Goal: Information Seeking & Learning: Learn about a topic

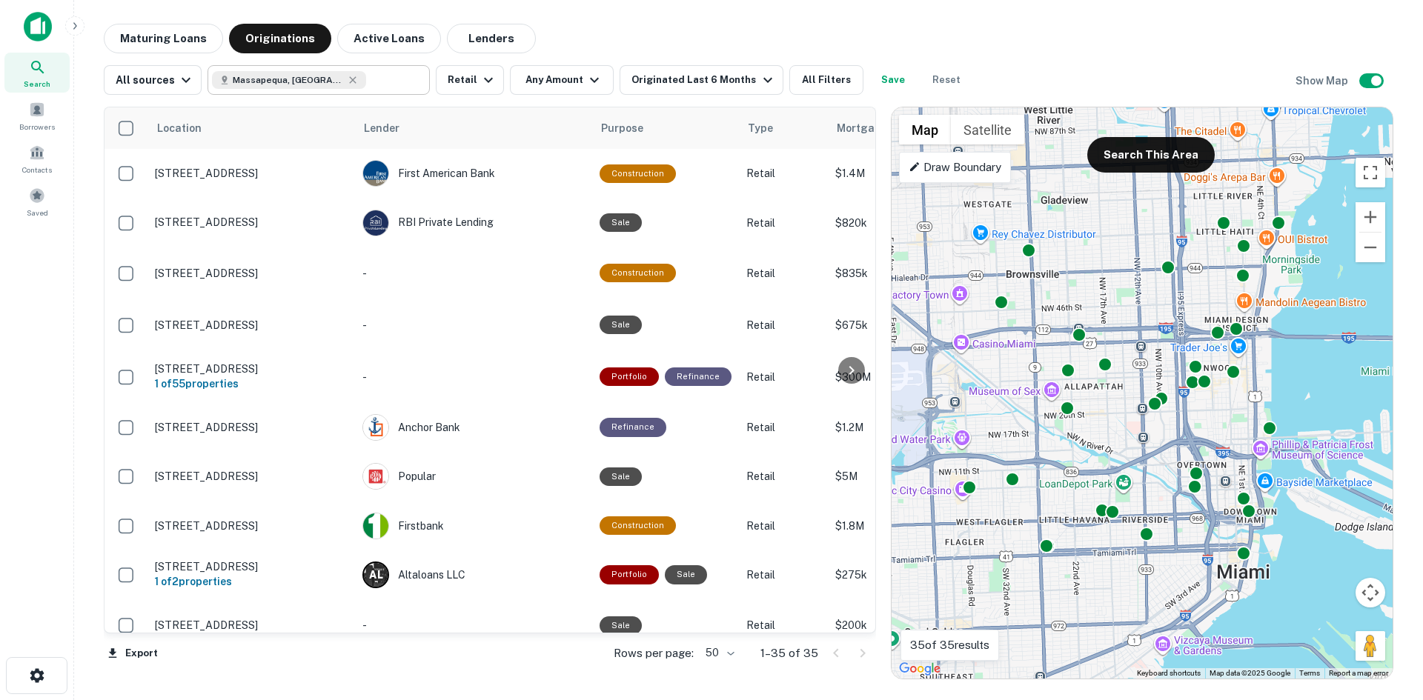
type input "**********"
click at [367, 80] on input "**********" at bounding box center [306, 80] width 189 height 21
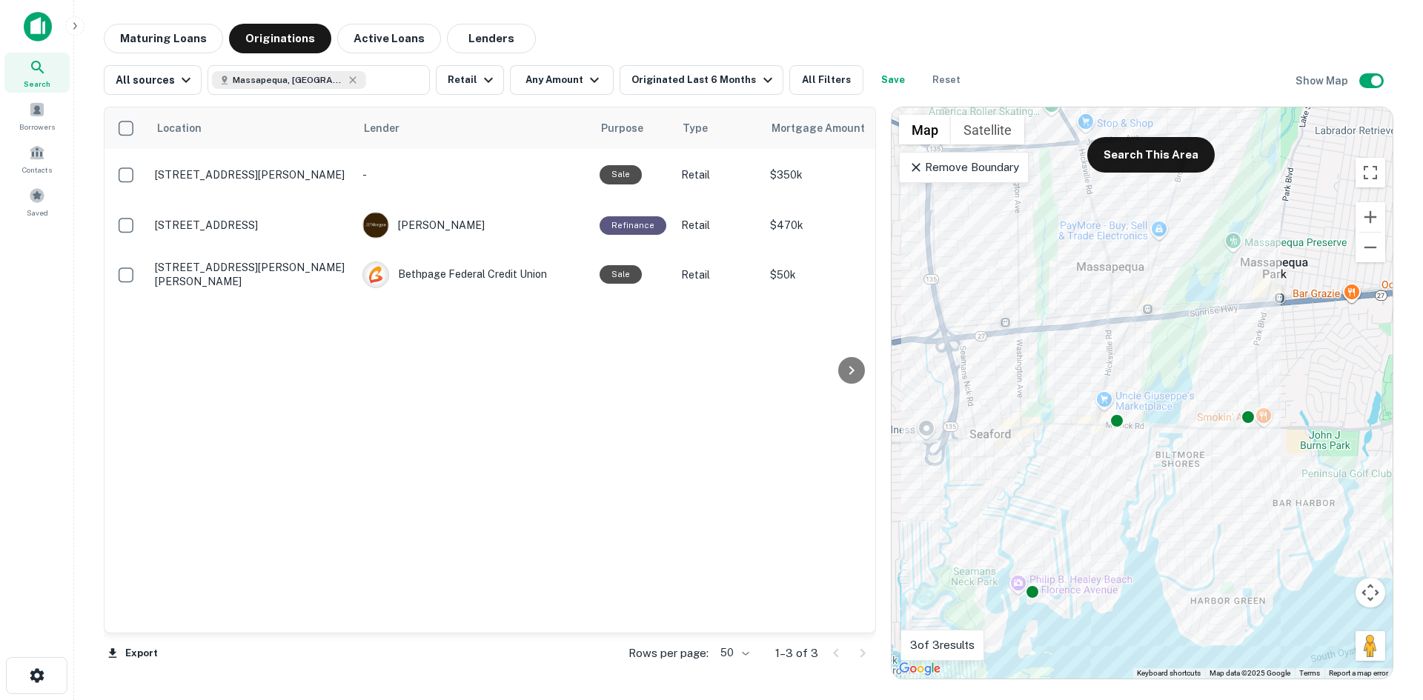
click at [993, 172] on p "Remove Boundary" at bounding box center [964, 168] width 110 height 18
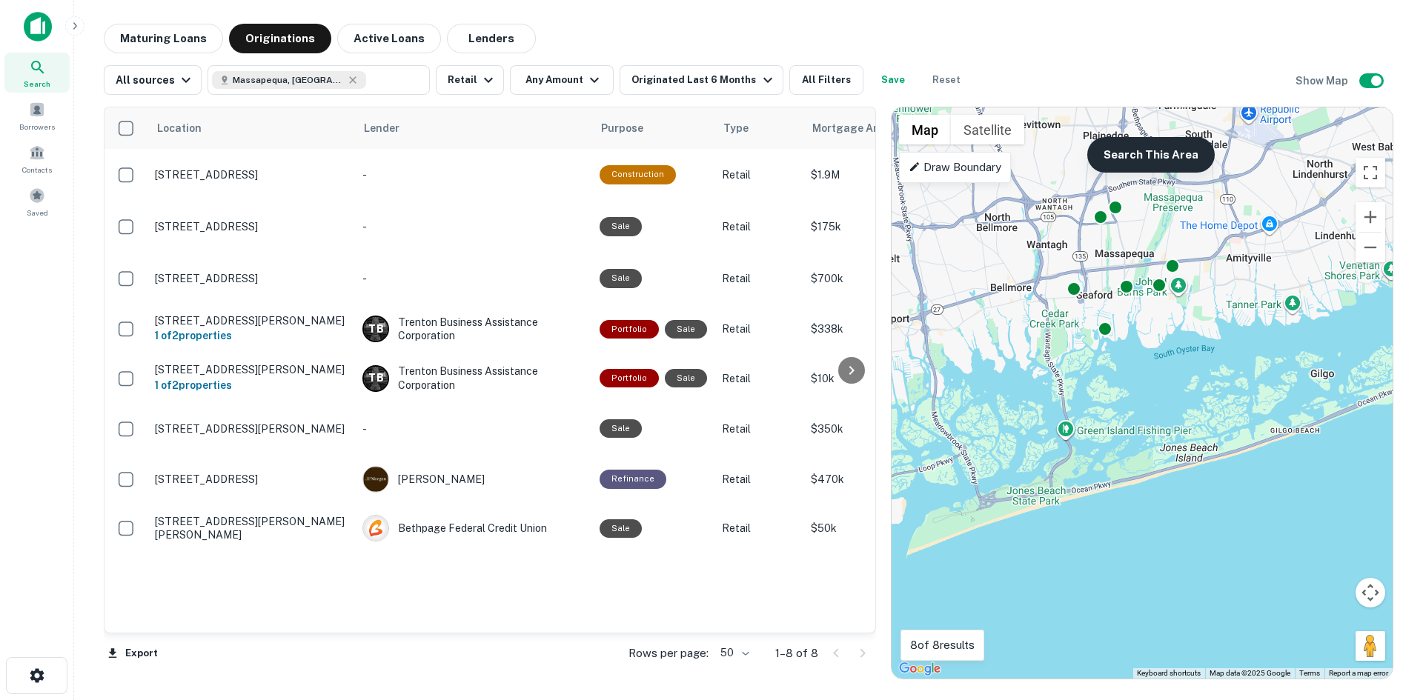
click at [1140, 172] on button "Search This Area" at bounding box center [1150, 155] width 127 height 36
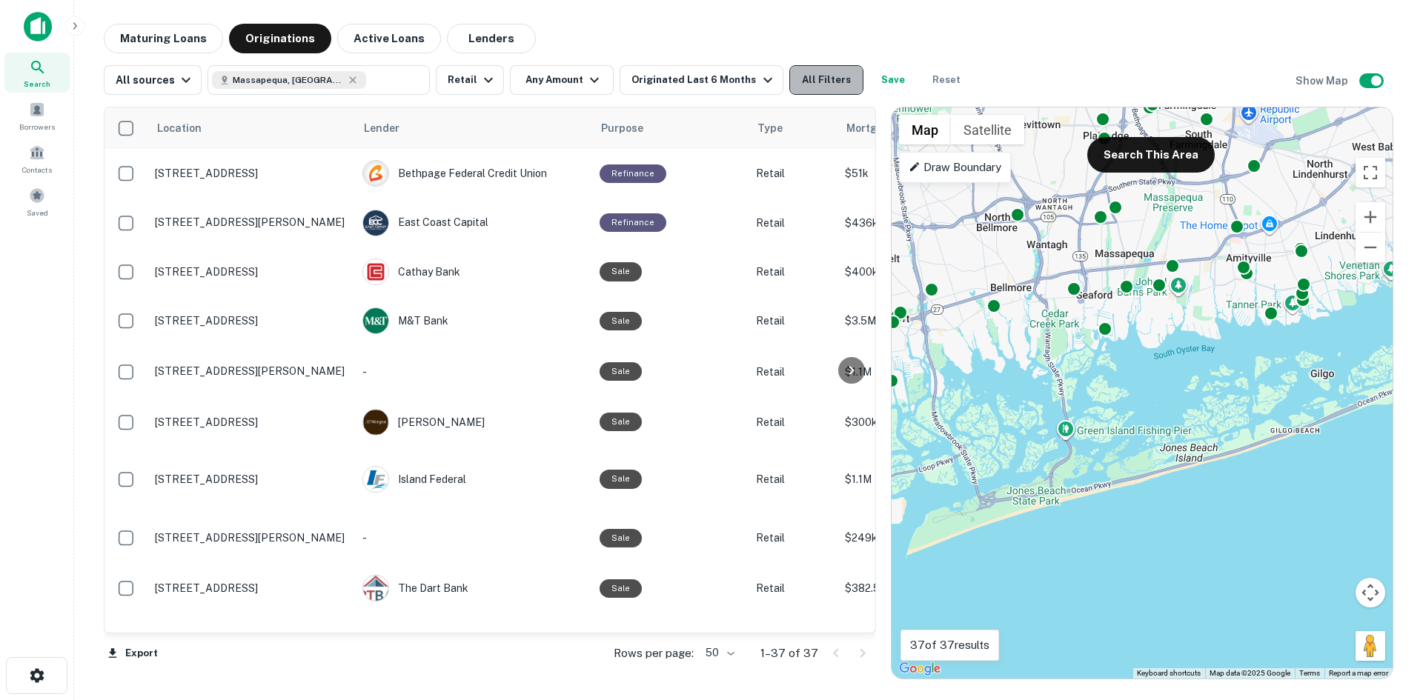
click at [824, 88] on button "All Filters" at bounding box center [826, 80] width 74 height 30
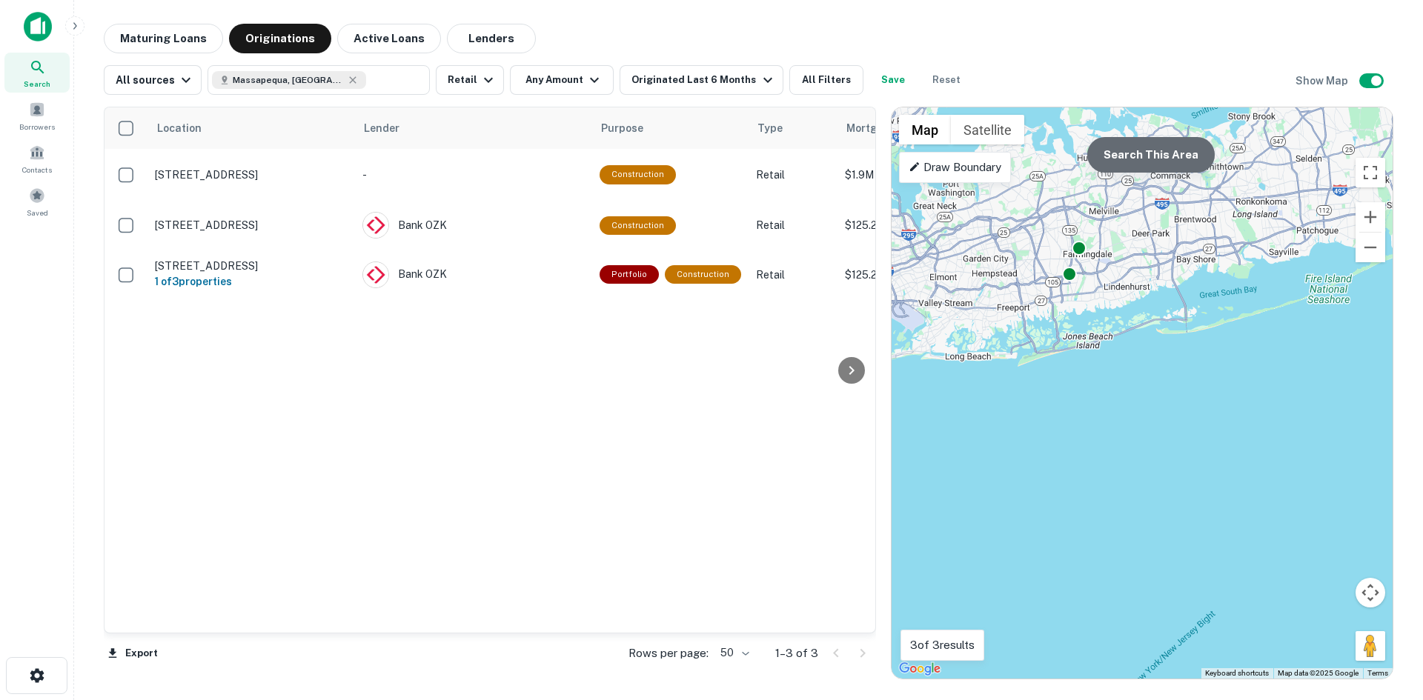
drag, startPoint x: 1150, startPoint y: 139, endPoint x: 1144, endPoint y: 146, distance: 9.5
click at [1150, 139] on button "Search This Area" at bounding box center [1150, 155] width 127 height 36
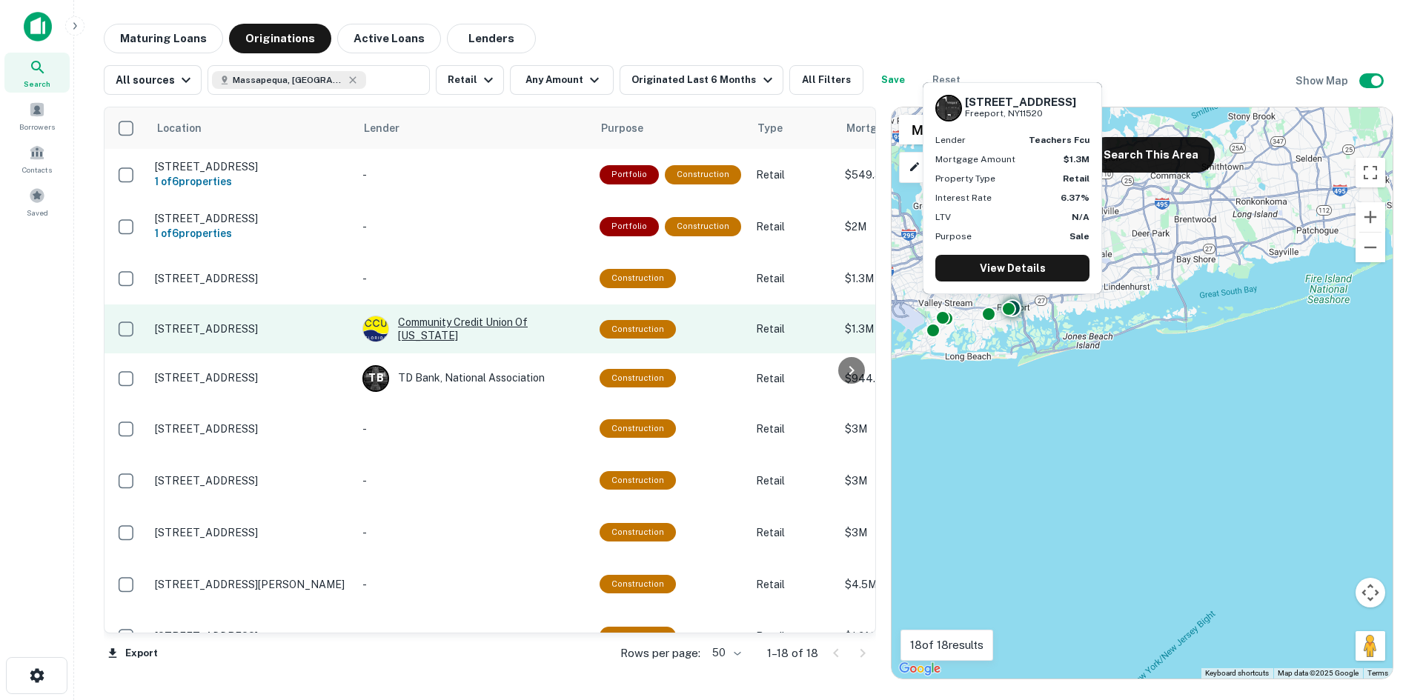
click at [457, 342] on div "Community Credit Union Of [US_STATE]" at bounding box center [473, 329] width 222 height 27
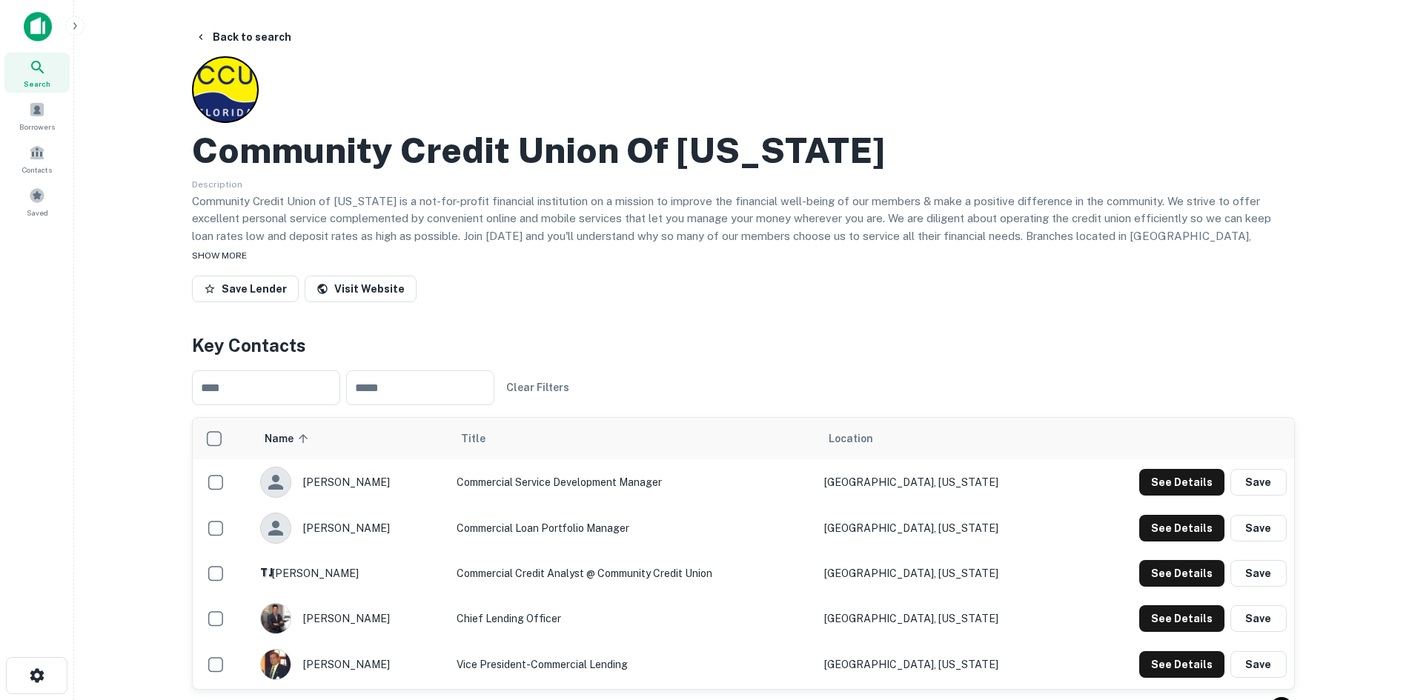
click at [233, 253] on span "SHOW MORE" at bounding box center [219, 256] width 55 height 10
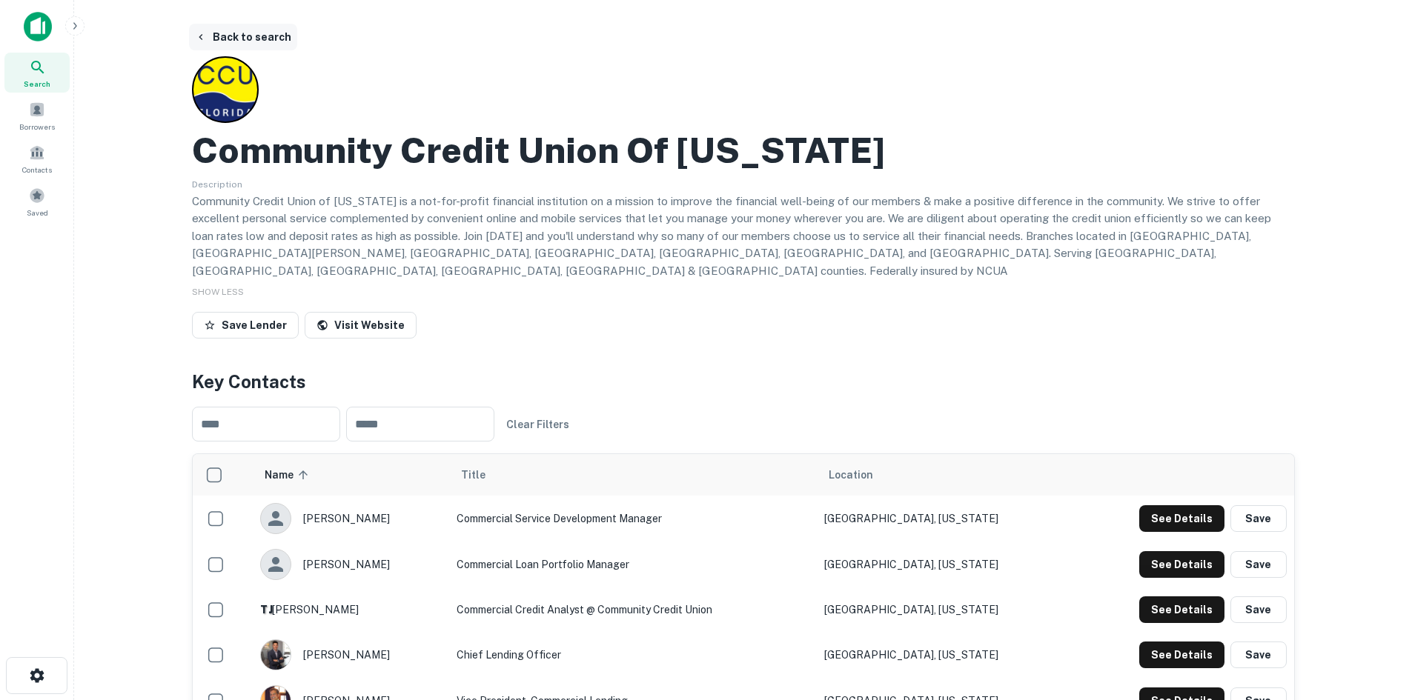
click at [201, 35] on icon "button" at bounding box center [201, 37] width 4 height 6
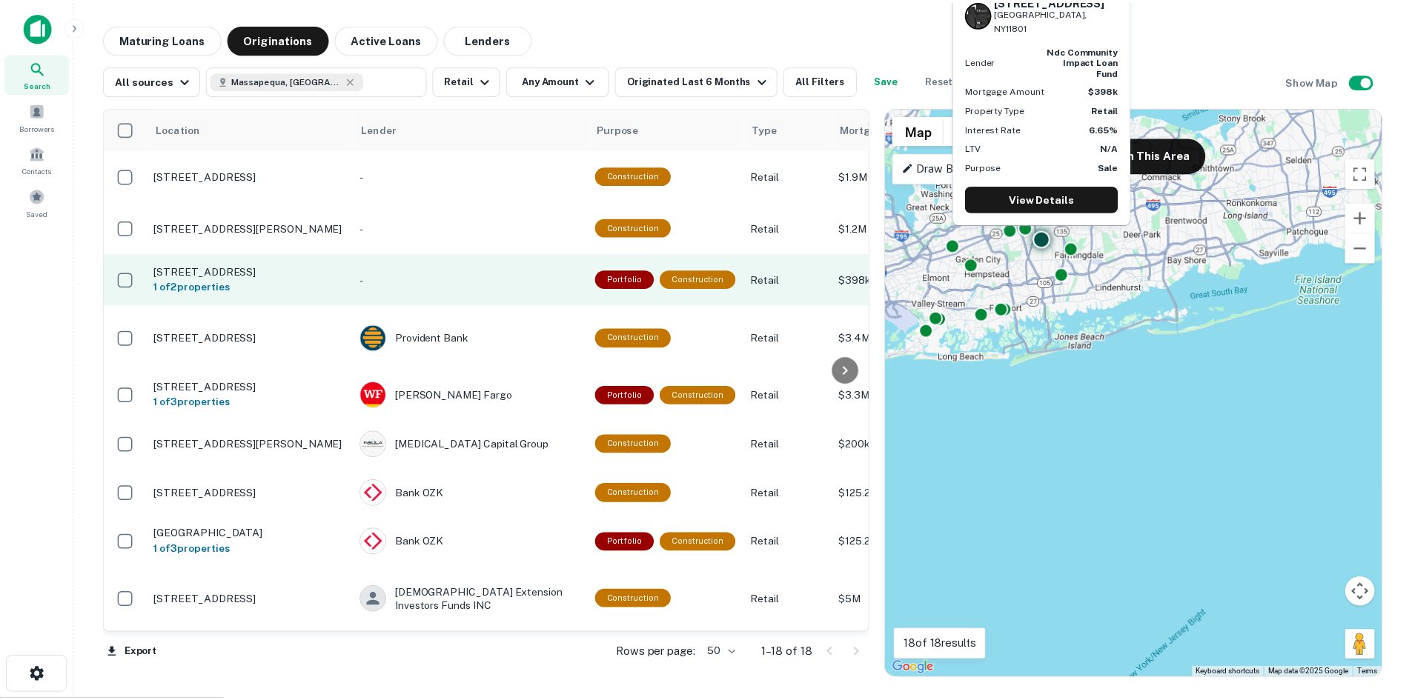
scroll to position [468, 0]
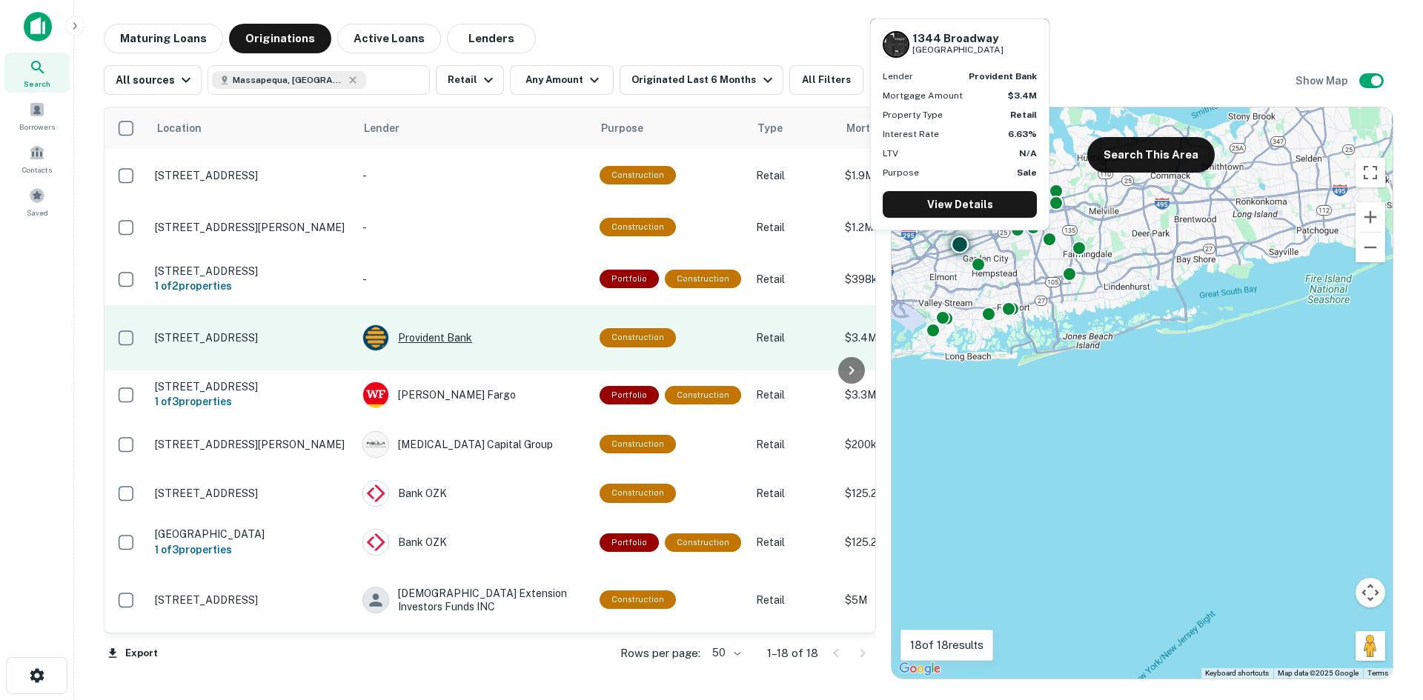
click at [445, 331] on div "Provident Bank" at bounding box center [473, 338] width 222 height 27
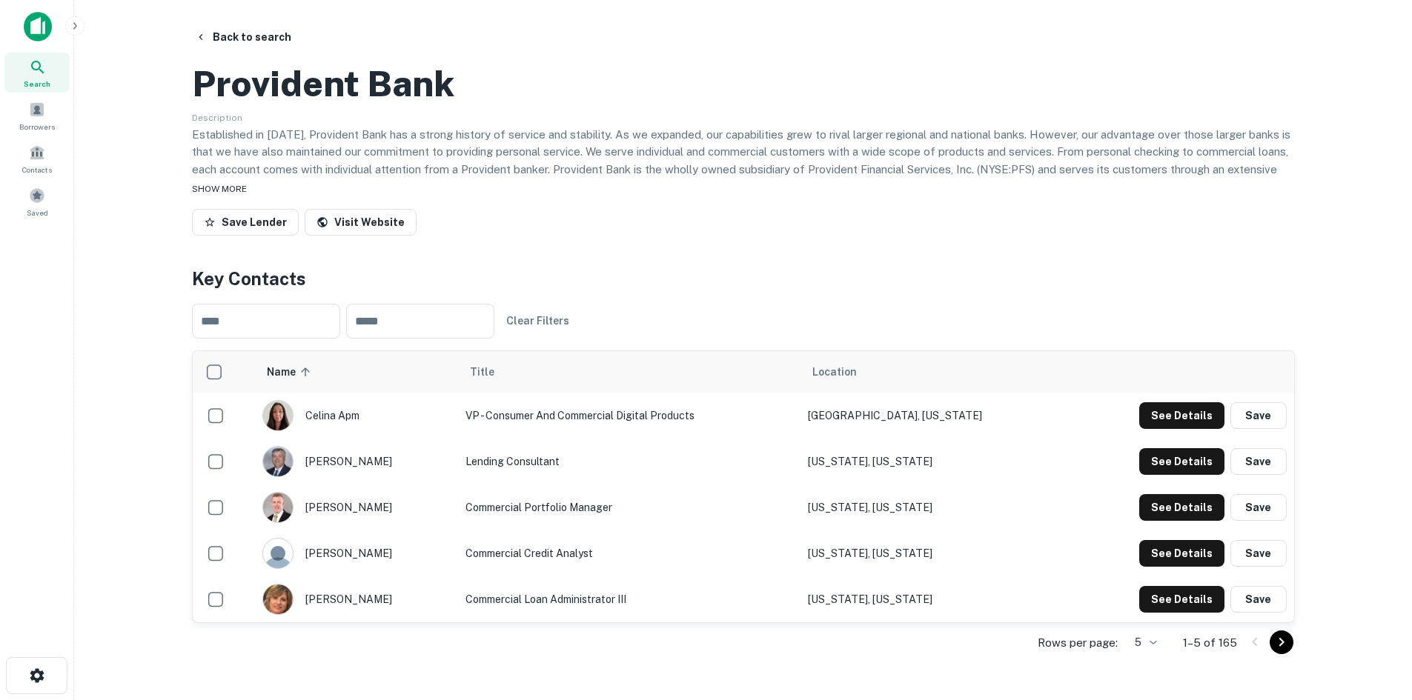
click at [242, 197] on div "SHOW MORE" at bounding box center [743, 188] width 1103 height 18
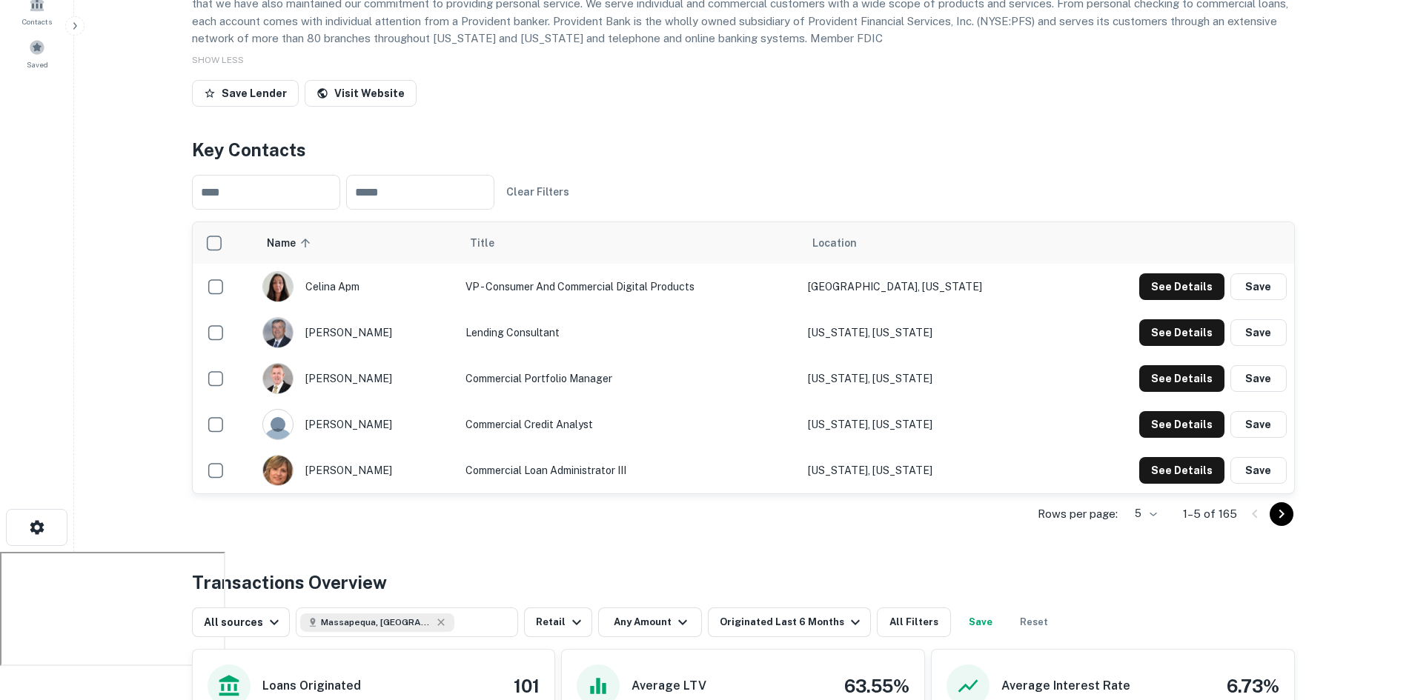
scroll to position [222, 0]
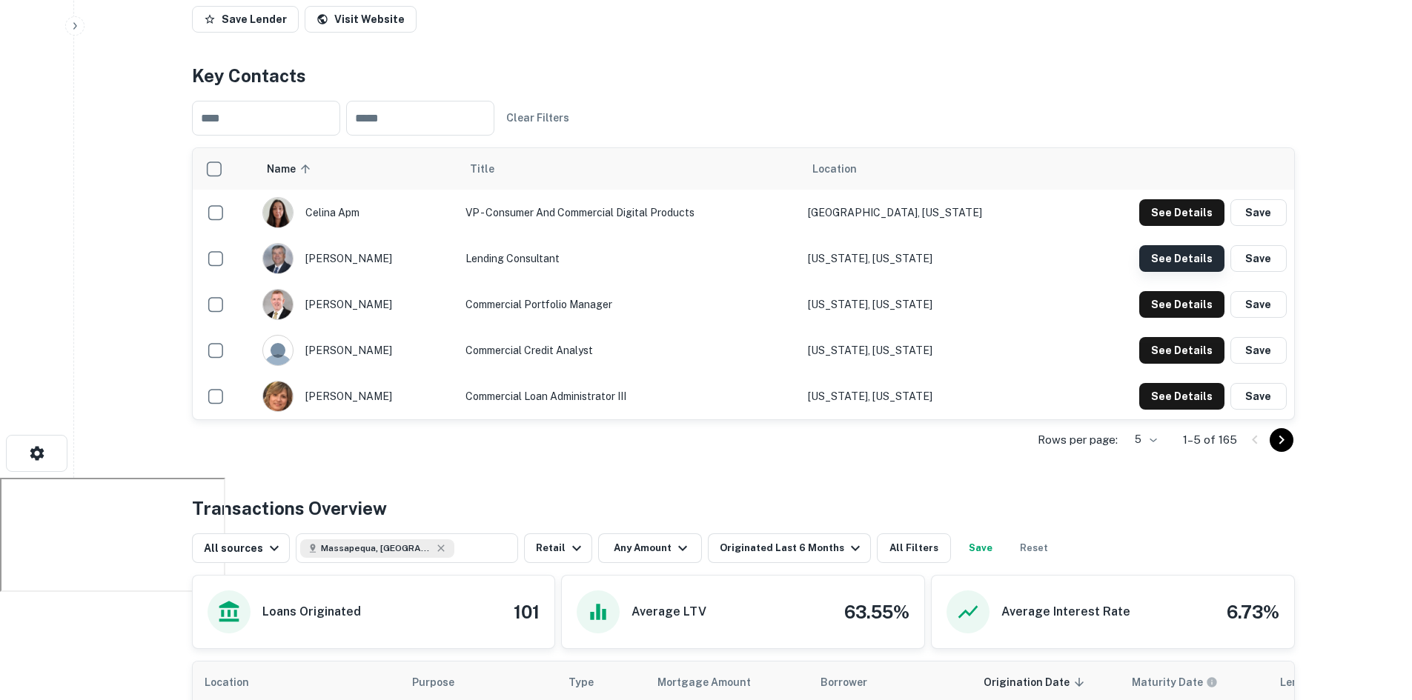
click at [1172, 272] on button "See Details" at bounding box center [1181, 258] width 85 height 27
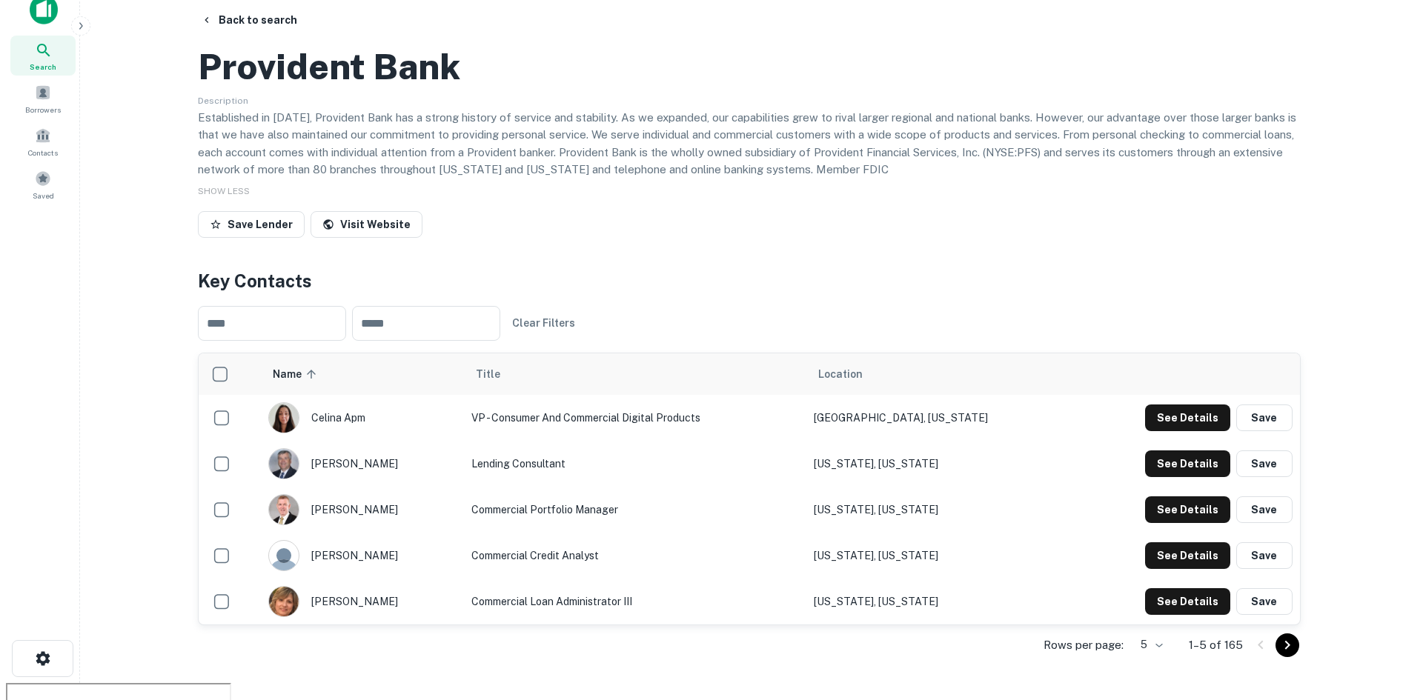
scroll to position [0, 0]
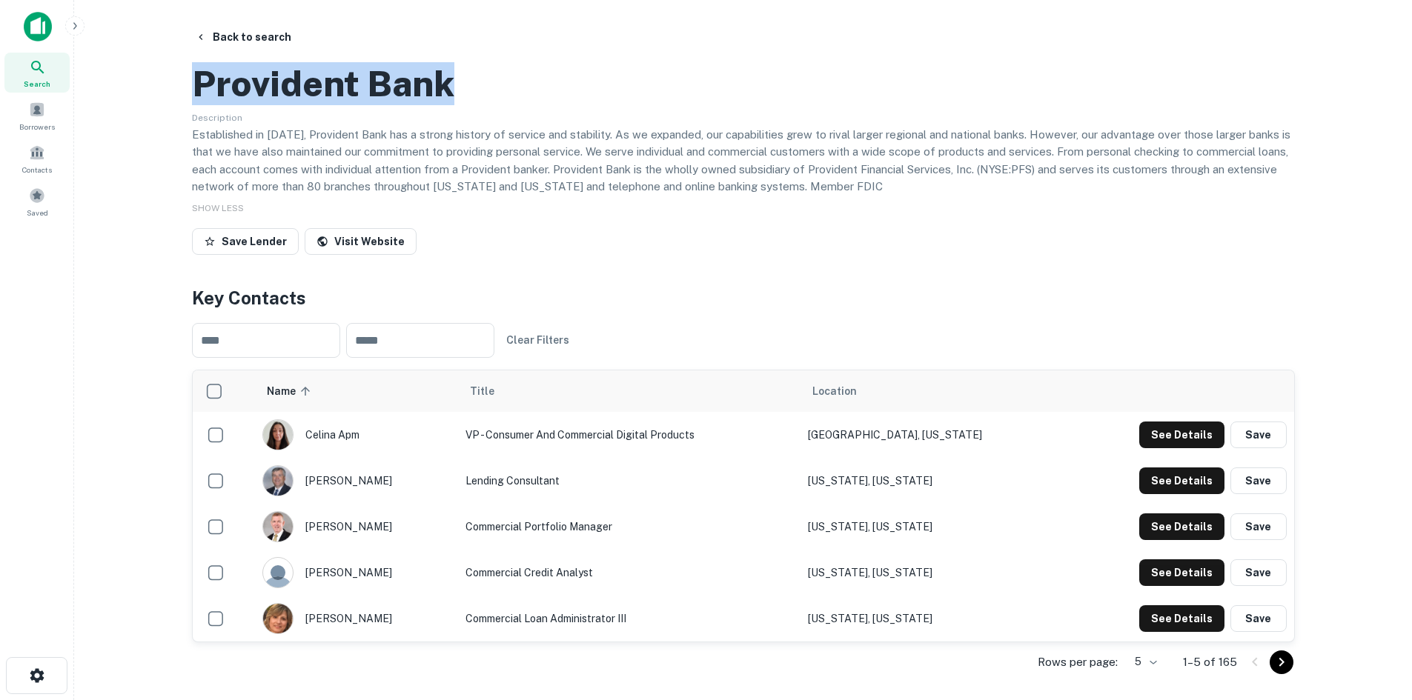
drag, startPoint x: 418, startPoint y: 151, endPoint x: 200, endPoint y: 144, distance: 218.0
click at [200, 105] on div "Provident Bank" at bounding box center [743, 83] width 1103 height 43
copy h2 "Provident Bank"
click at [211, 35] on button "Back to search" at bounding box center [243, 37] width 108 height 27
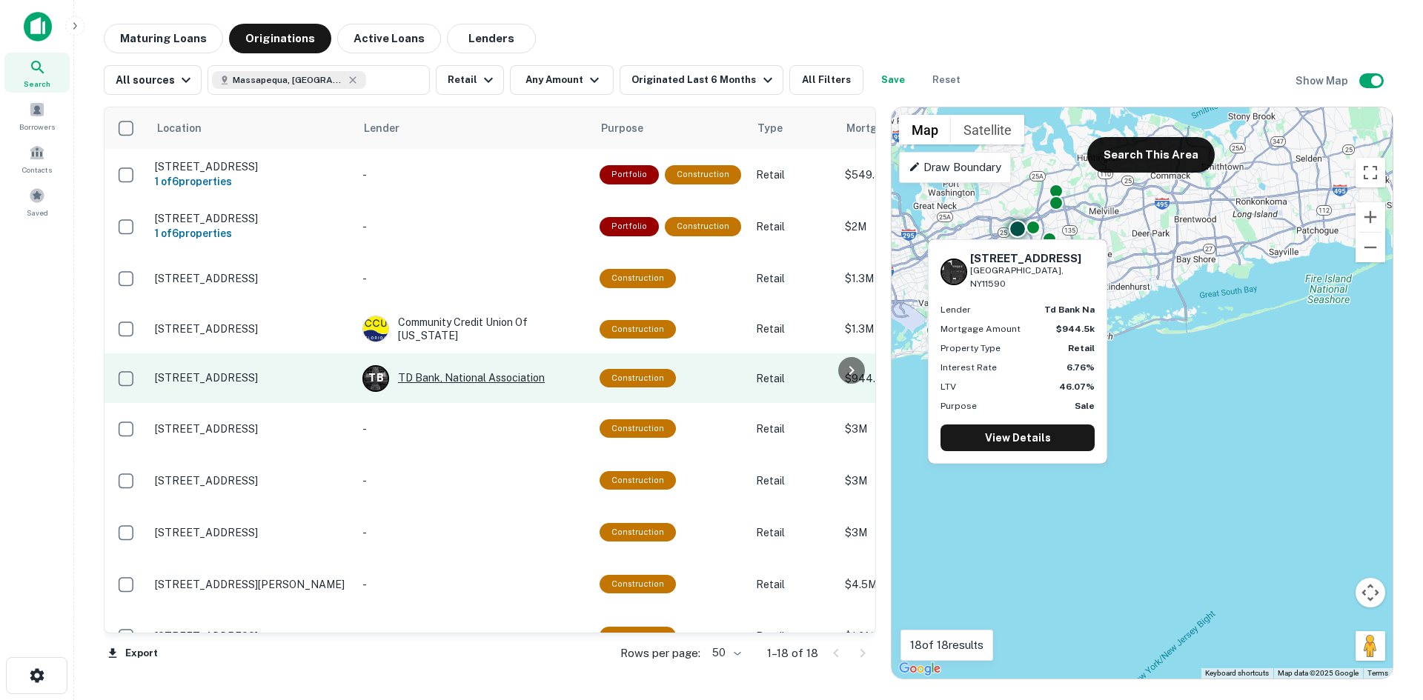
click at [428, 392] on div "T B TD Bank, National Association" at bounding box center [473, 378] width 222 height 27
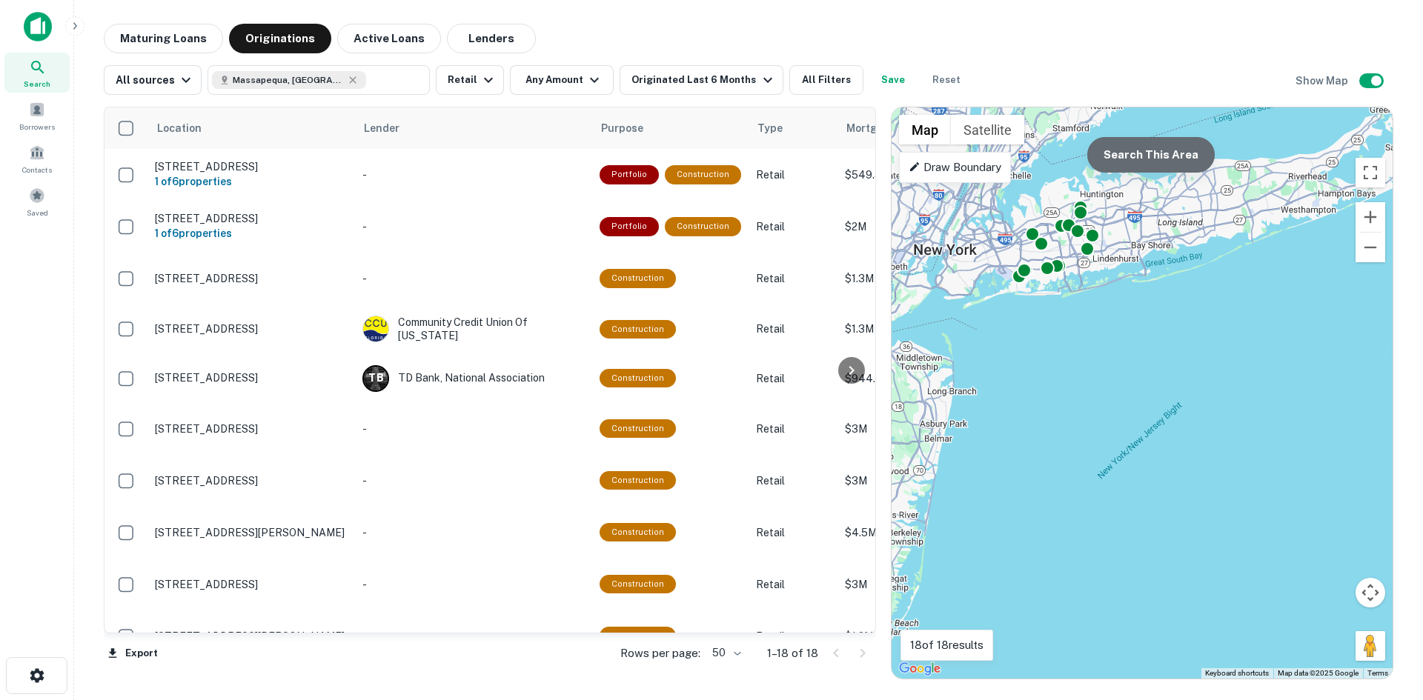
click at [1144, 163] on button "Search This Area" at bounding box center [1150, 155] width 127 height 36
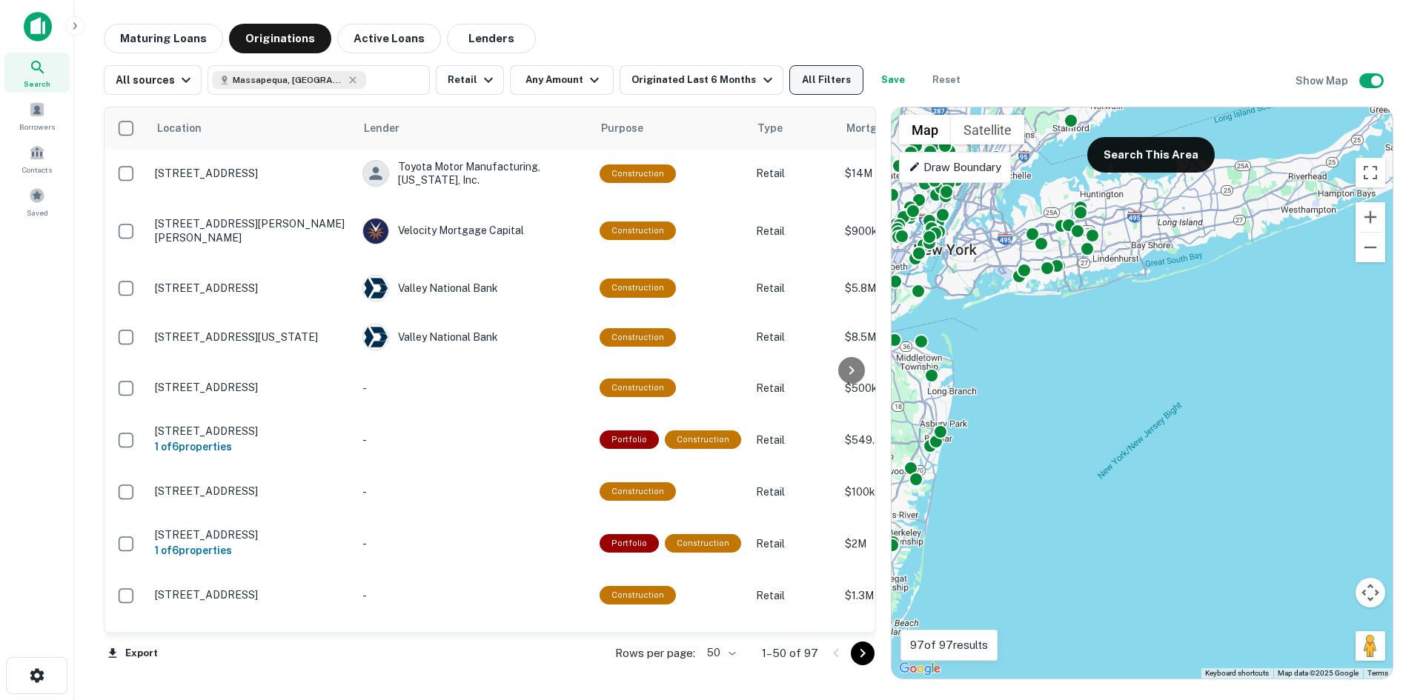
click at [807, 73] on button "All Filters" at bounding box center [826, 80] width 74 height 30
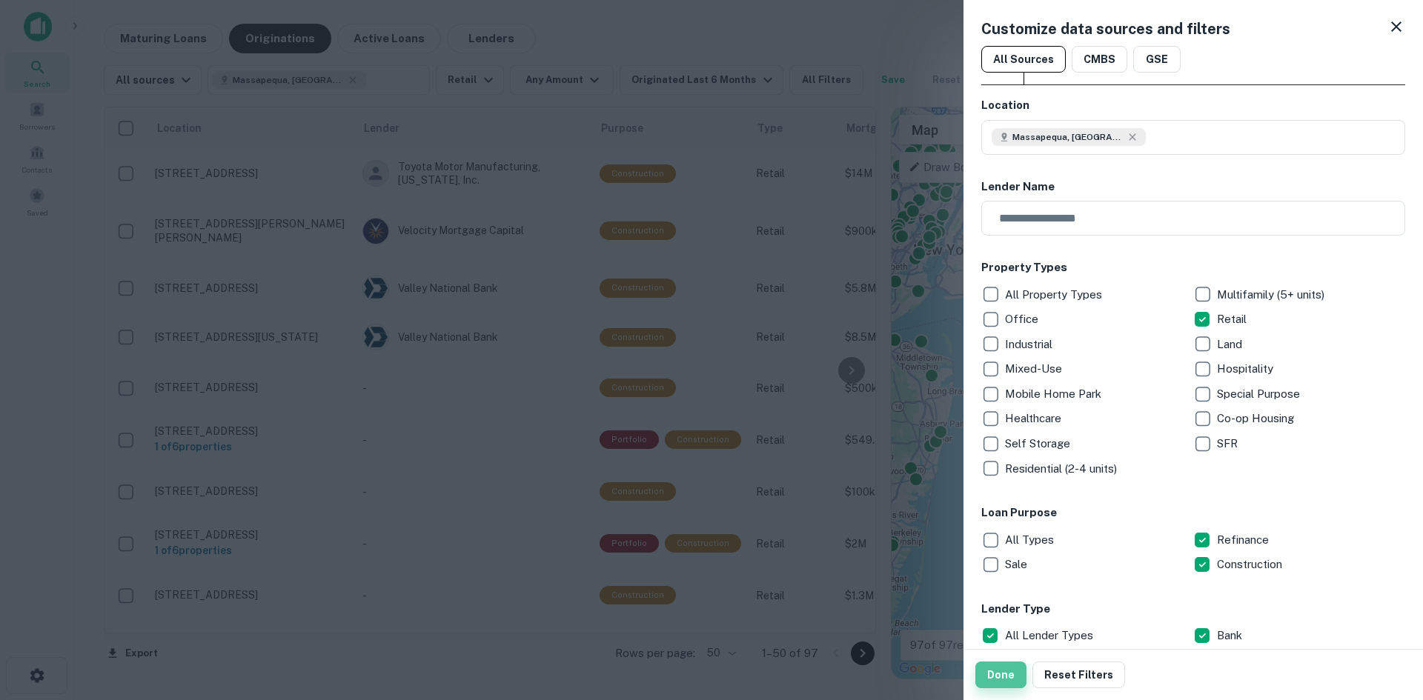
click at [1003, 681] on button "Done" at bounding box center [1000, 675] width 51 height 27
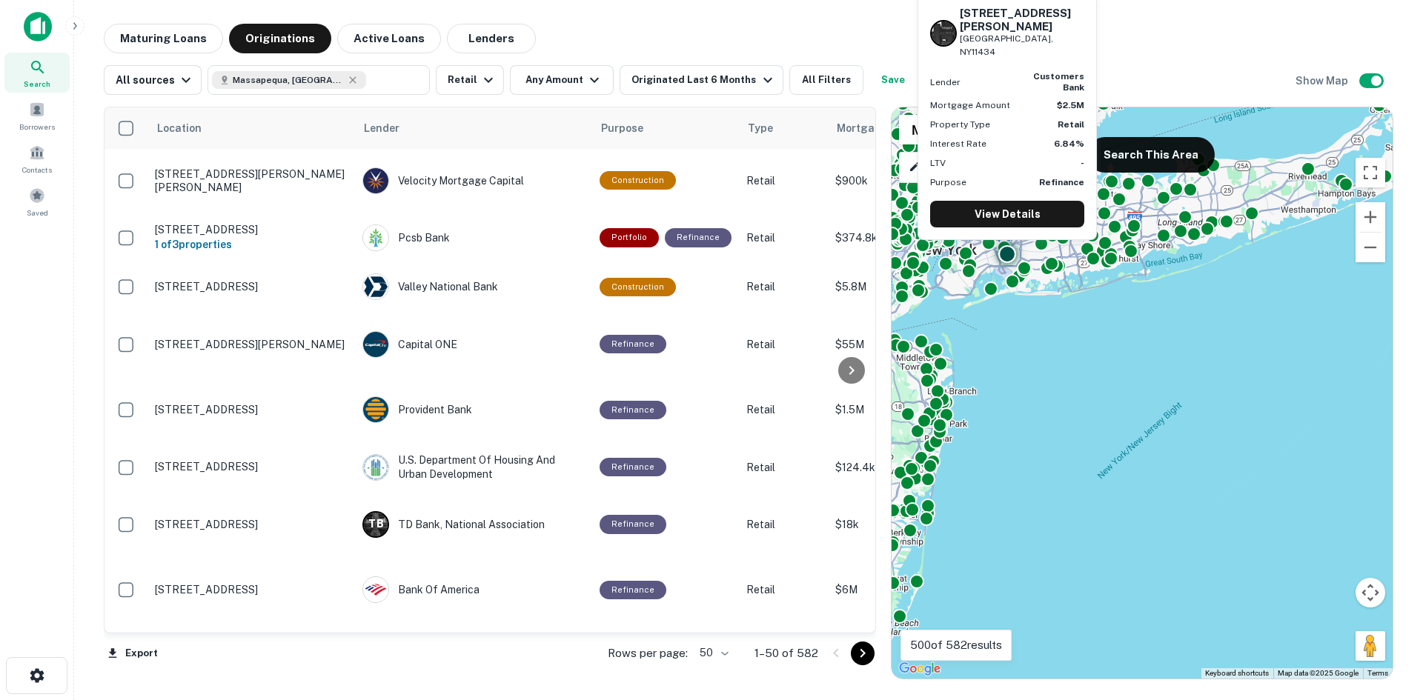
scroll to position [2151, 0]
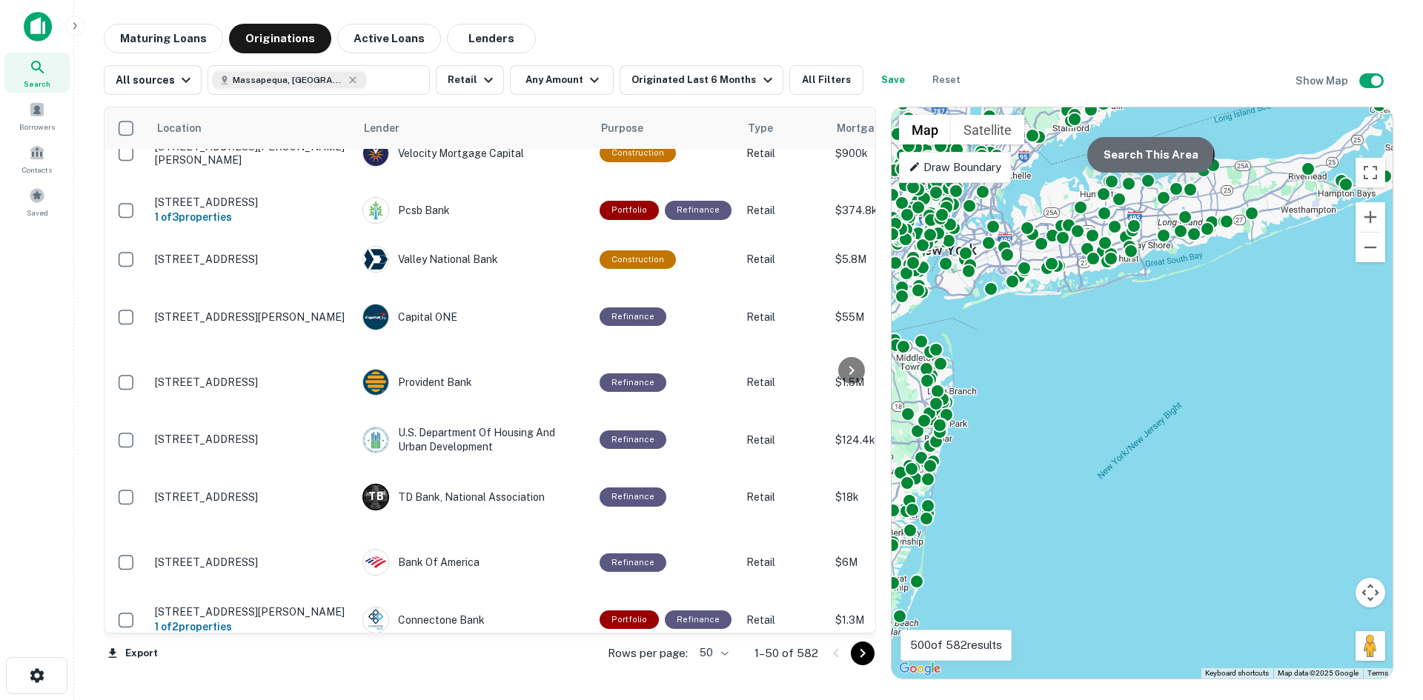
click at [1129, 151] on button "Search This Area" at bounding box center [1150, 155] width 127 height 36
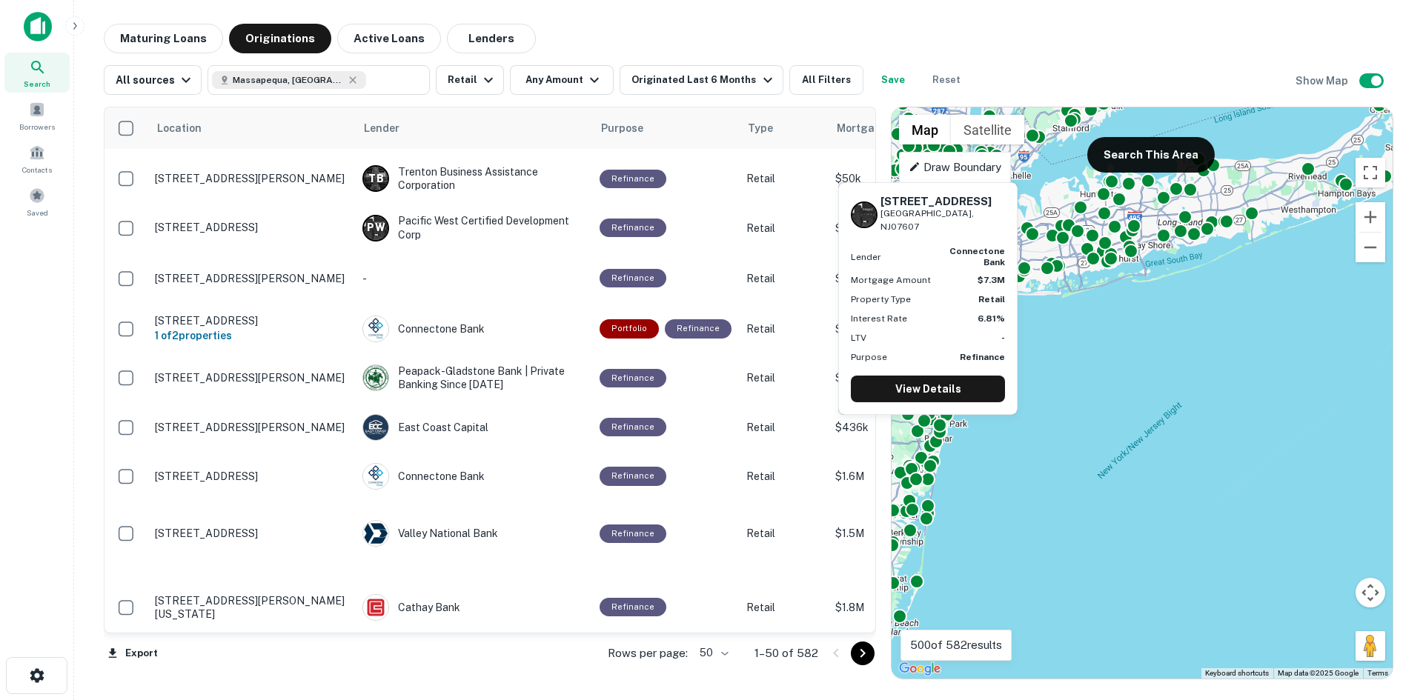
scroll to position [1039, 0]
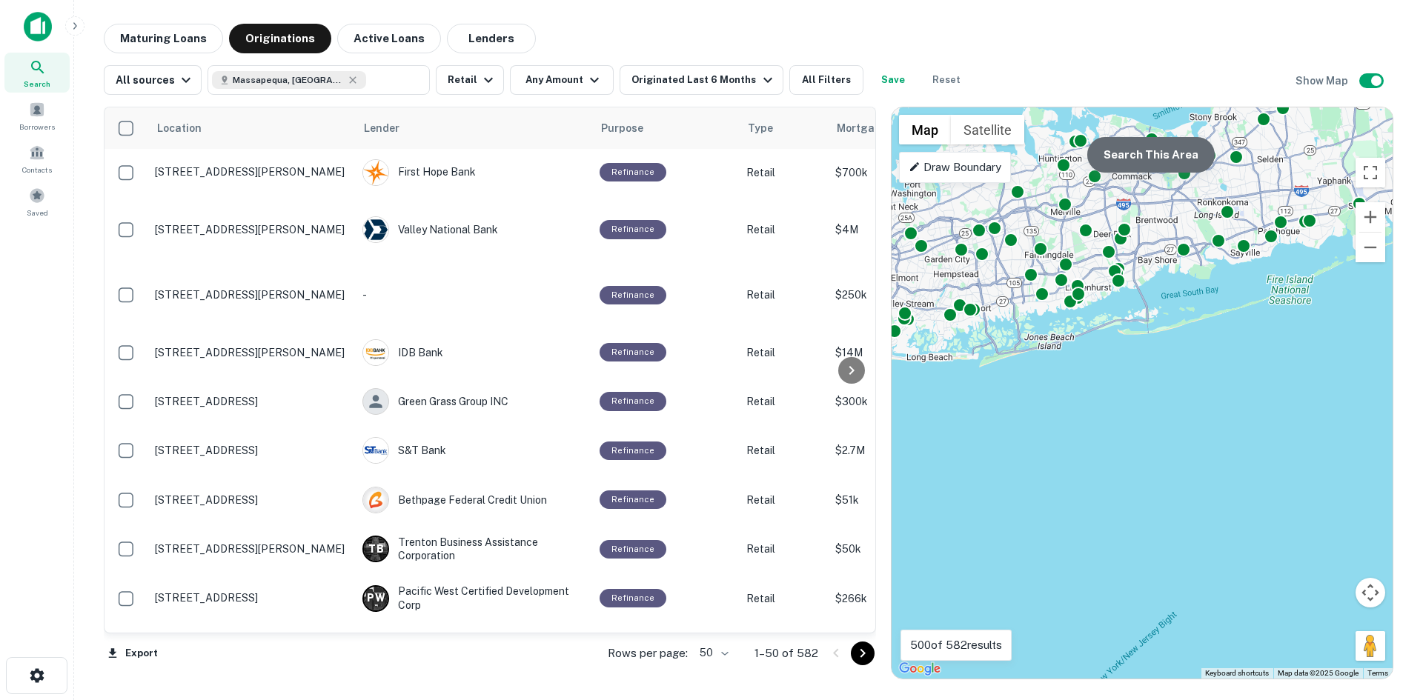
click at [1176, 156] on button "Search This Area" at bounding box center [1150, 155] width 127 height 36
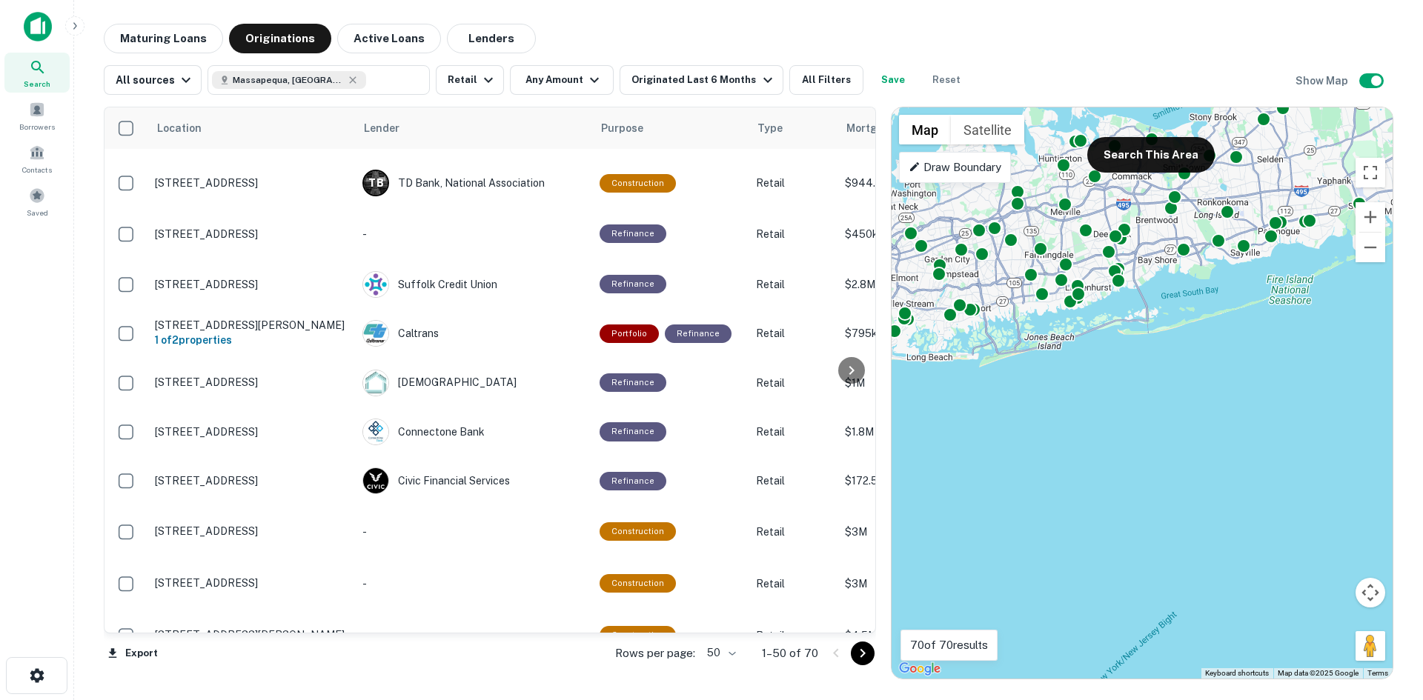
click at [864, 651] on icon "Go to next page" at bounding box center [863, 654] width 18 height 18
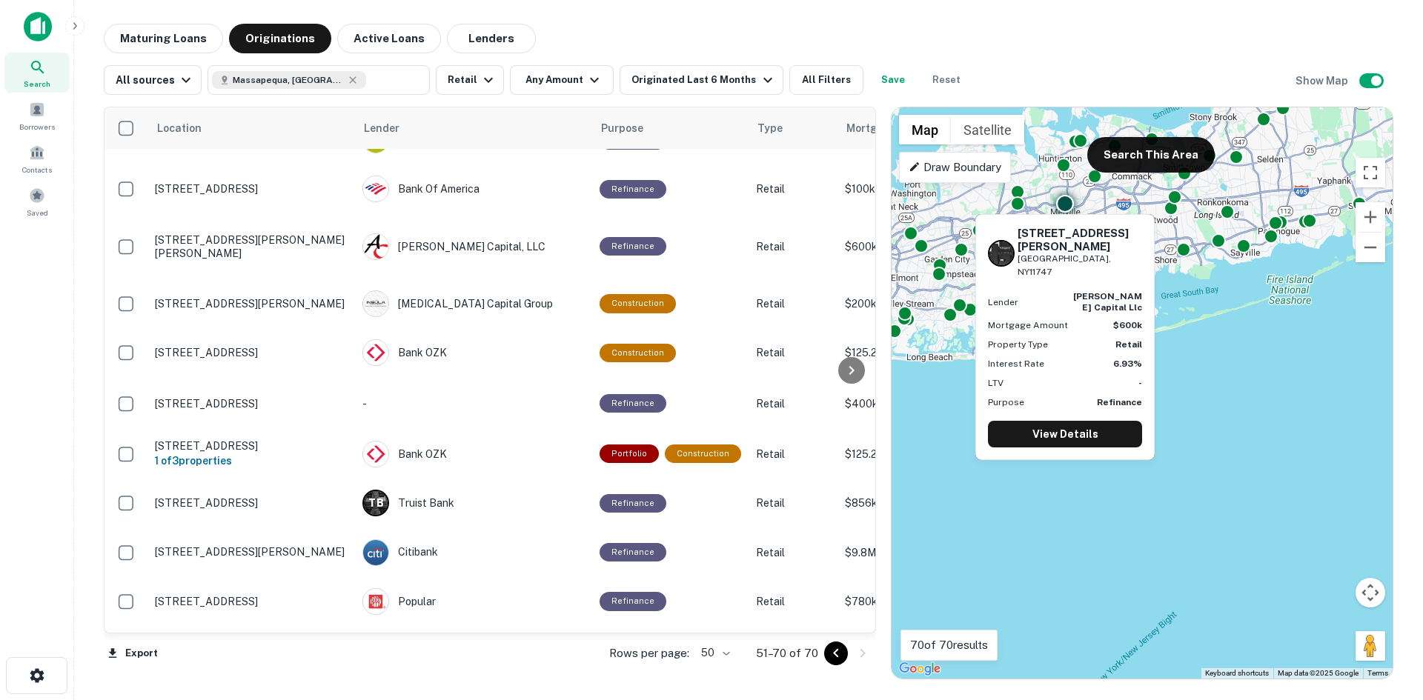
scroll to position [222, 0]
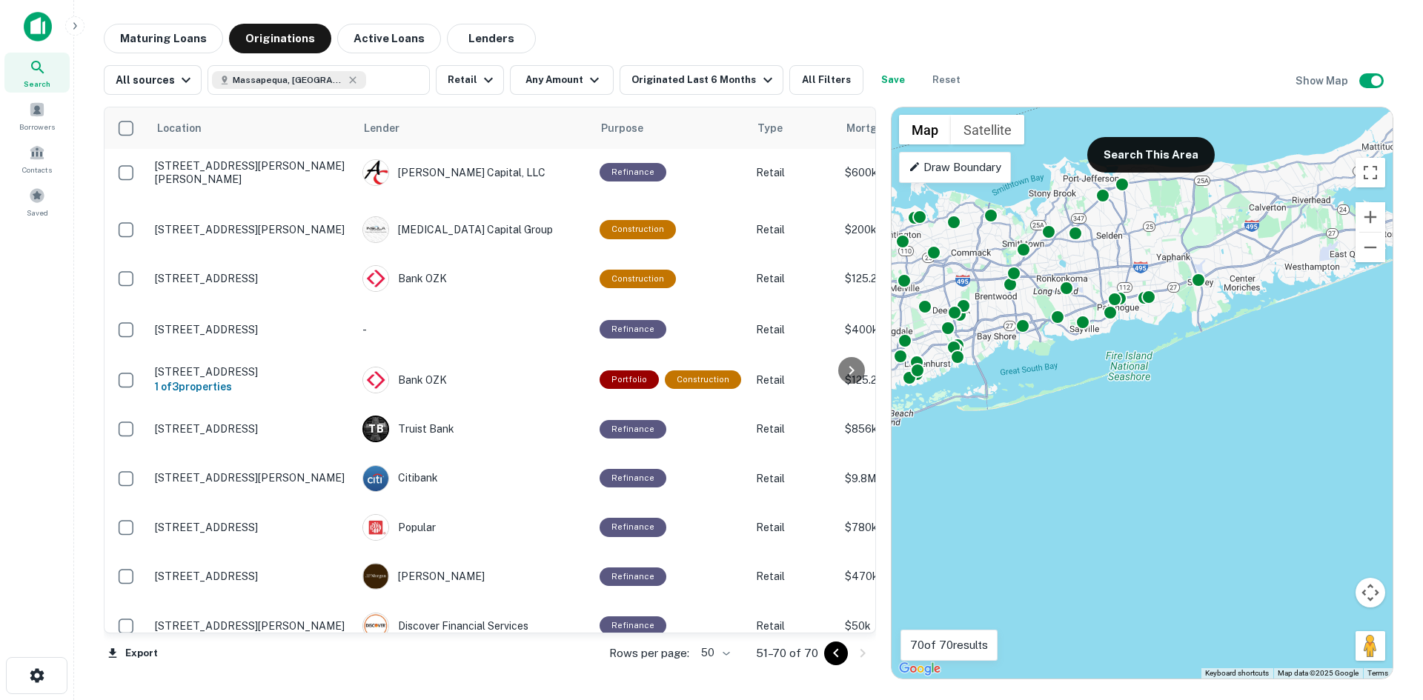
drag, startPoint x: 1158, startPoint y: 305, endPoint x: 993, endPoint y: 386, distance: 183.6
click at [993, 386] on div "To activate drag with keyboard, press Alt + Enter. Once in keyboard drag state,…" at bounding box center [1142, 392] width 501 height 571
click at [1112, 153] on button "Search This Area" at bounding box center [1150, 155] width 127 height 36
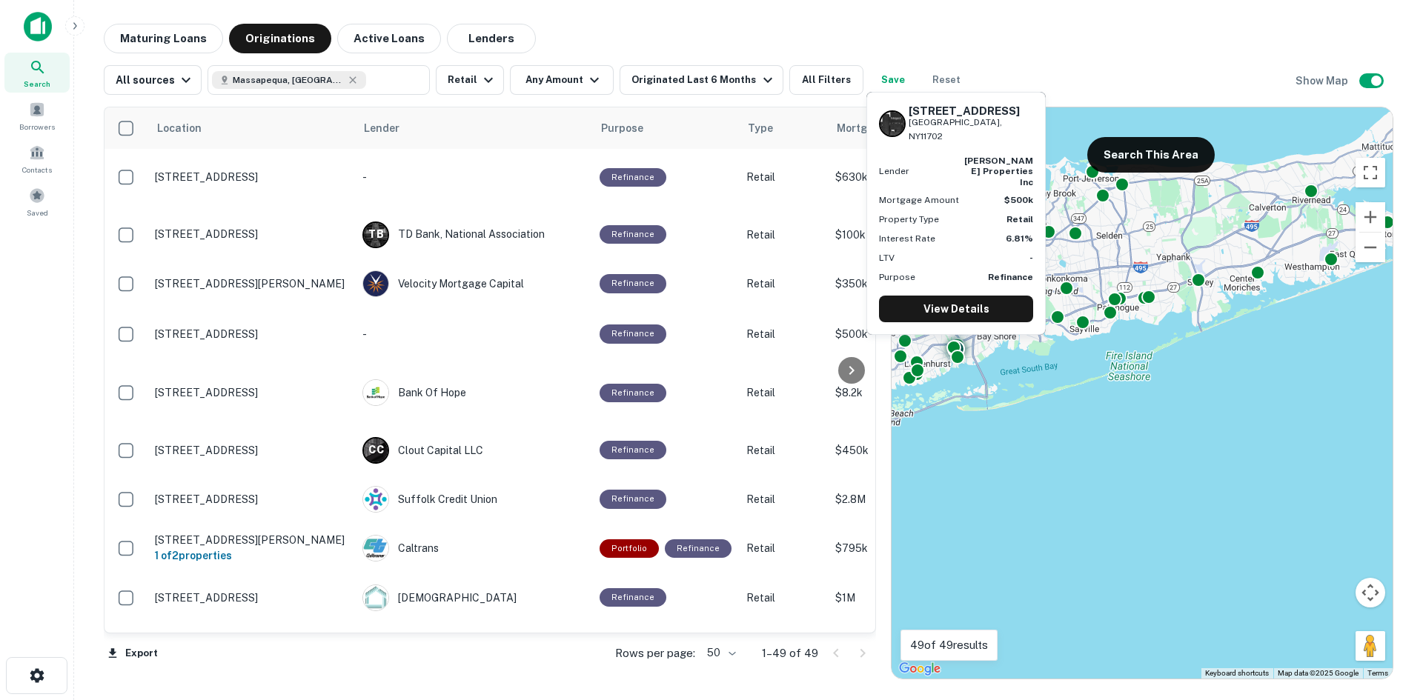
scroll to position [51, 0]
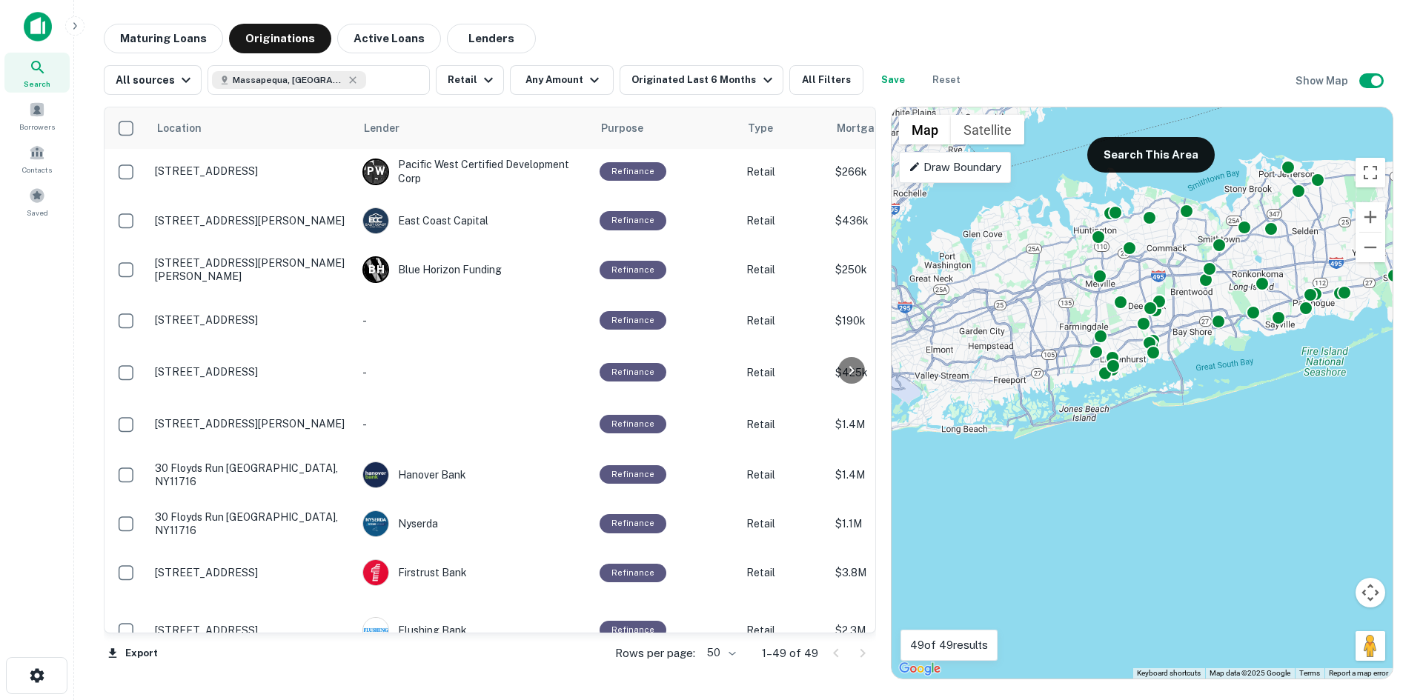
drag, startPoint x: 999, startPoint y: 326, endPoint x: 1201, endPoint y: 321, distance: 201.7
click at [1201, 321] on div "To activate drag with keyboard, press Alt + Enter. Once in keyboard drag state,…" at bounding box center [1142, 392] width 501 height 571
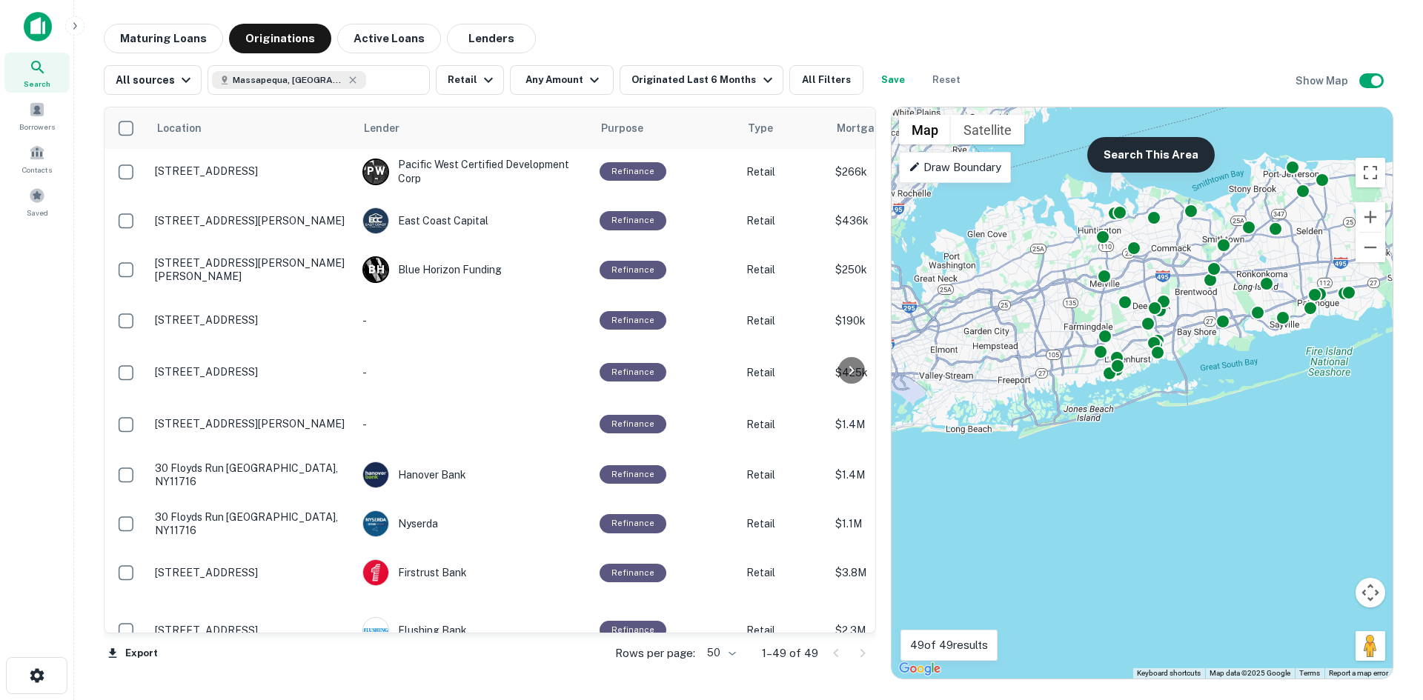
click at [1170, 164] on button "Search This Area" at bounding box center [1150, 155] width 127 height 36
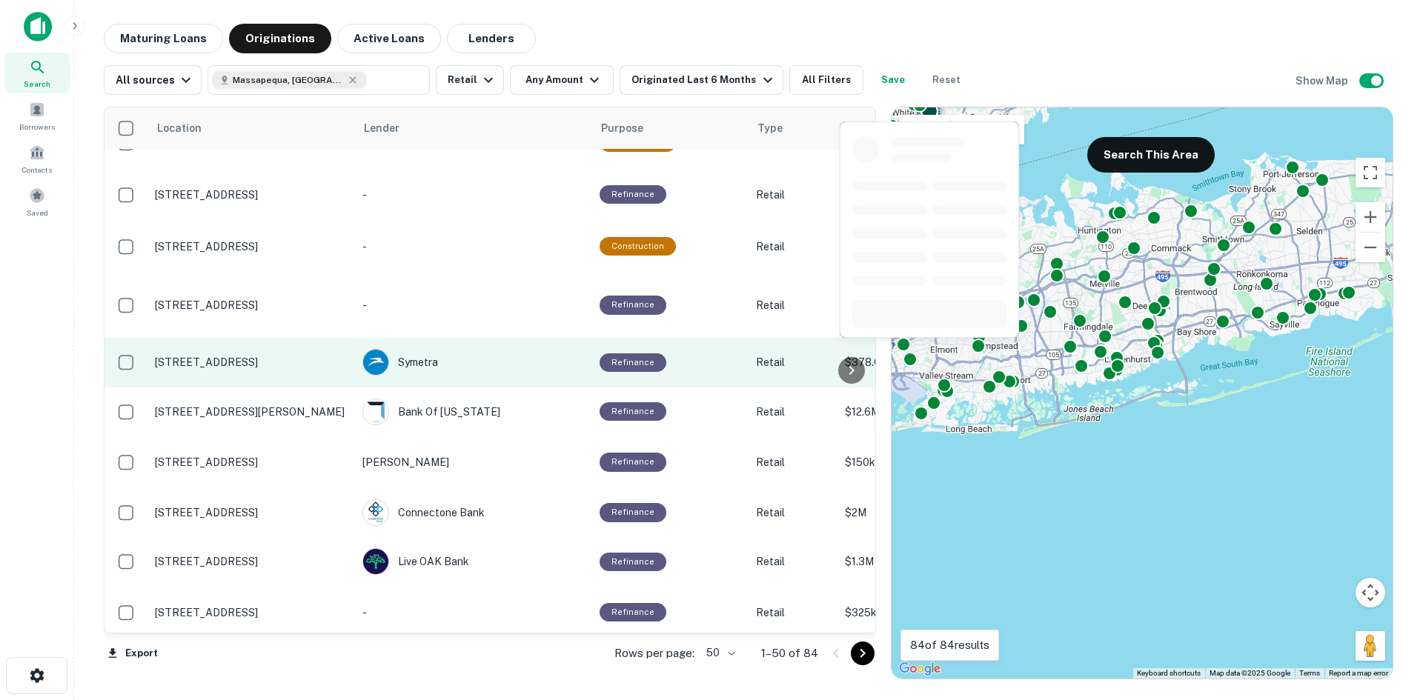
scroll to position [2086, 0]
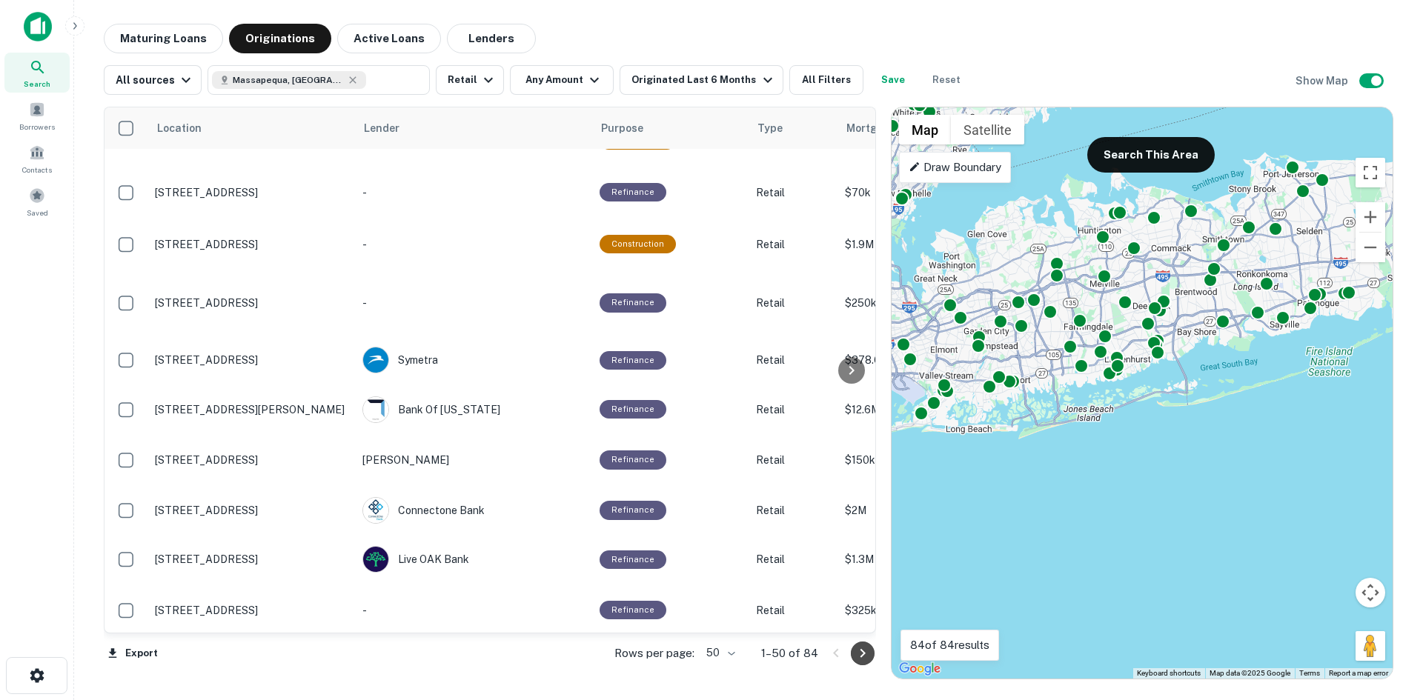
click at [866, 655] on icon "Go to next page" at bounding box center [863, 654] width 18 height 18
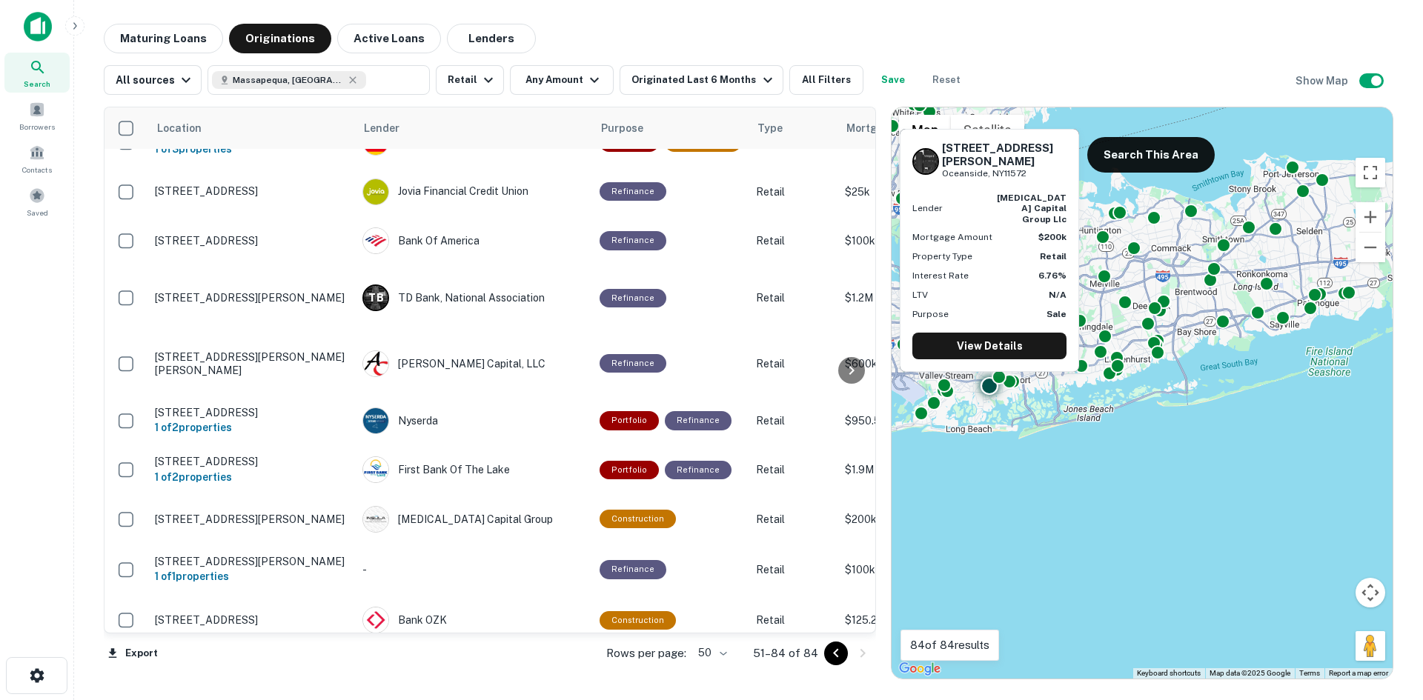
scroll to position [289, 0]
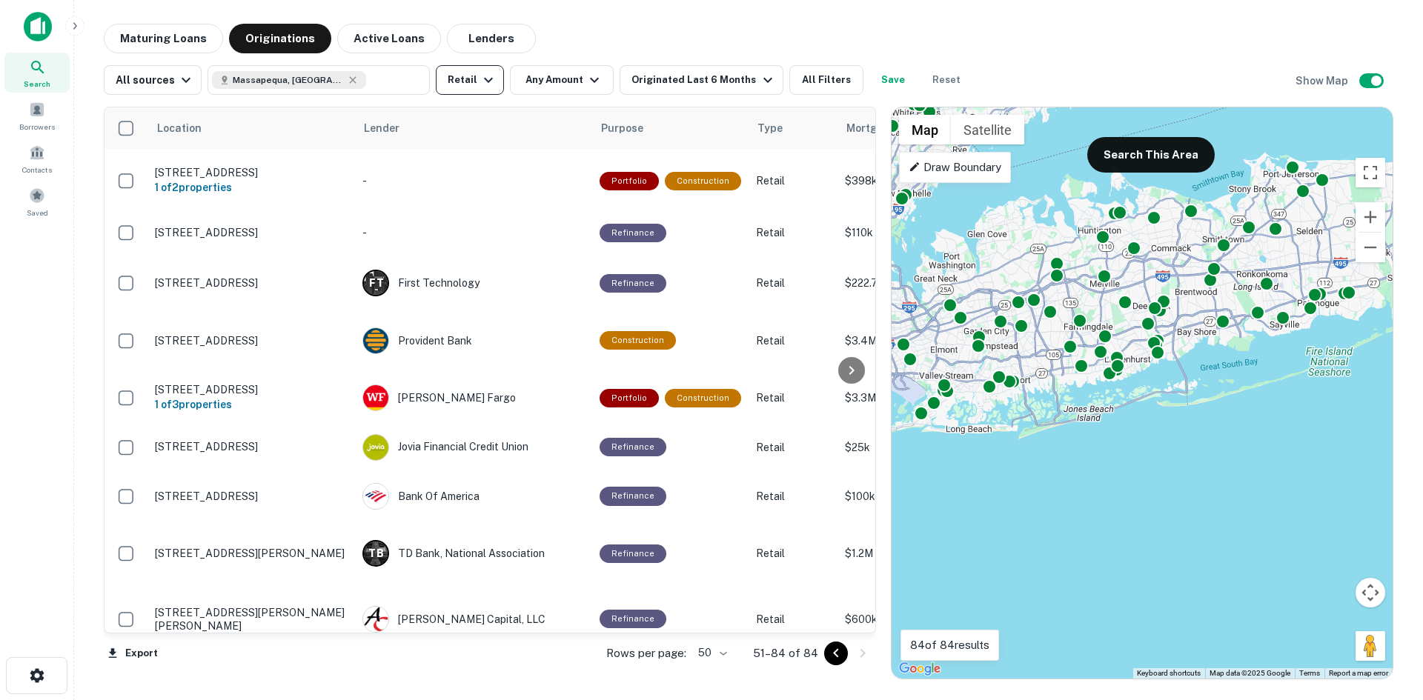
click at [484, 78] on icon "button" at bounding box center [488, 80] width 9 height 5
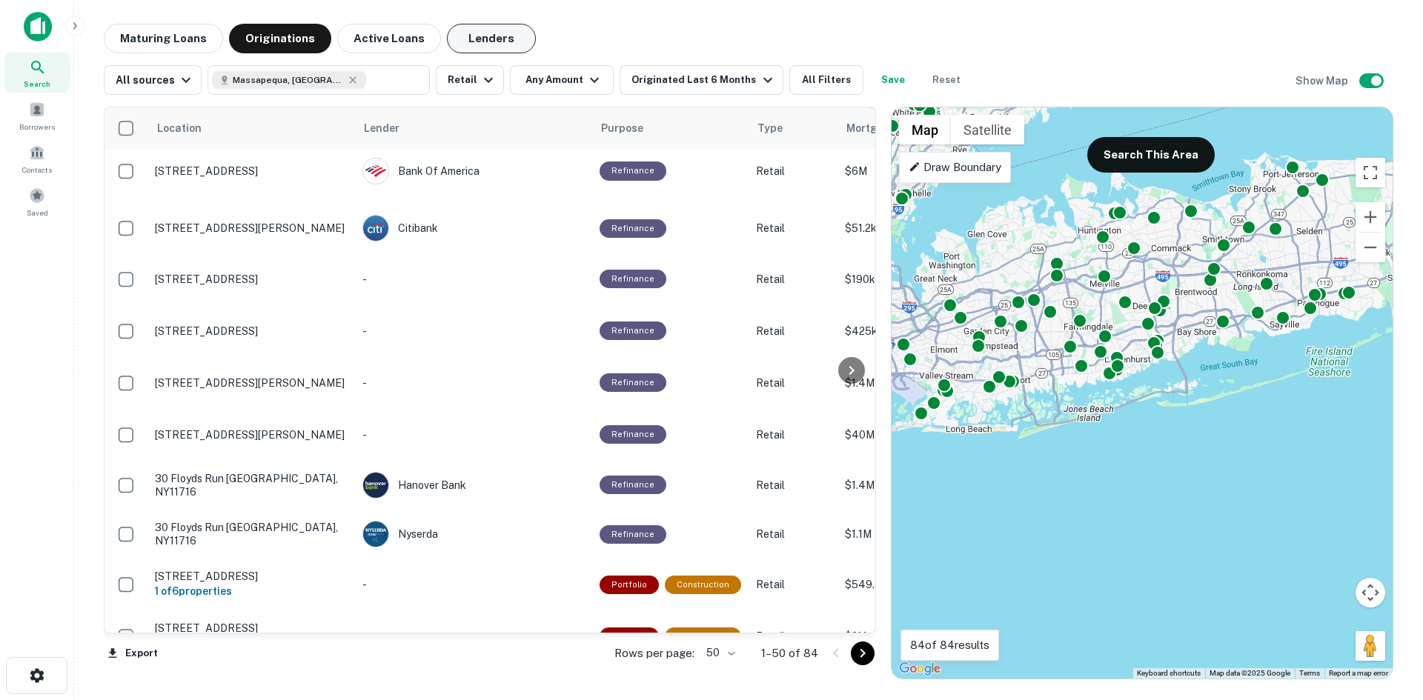
click at [466, 34] on button "Lenders" at bounding box center [491, 39] width 89 height 30
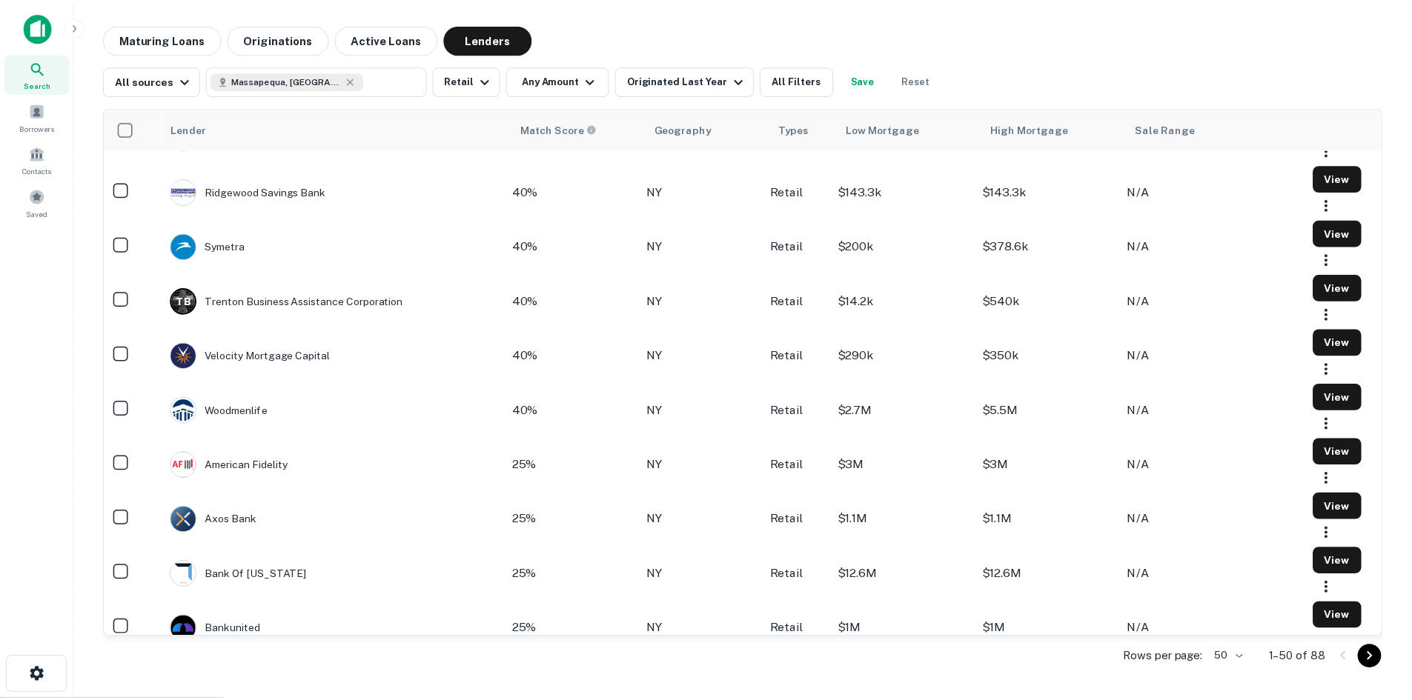
scroll to position [1705, 0]
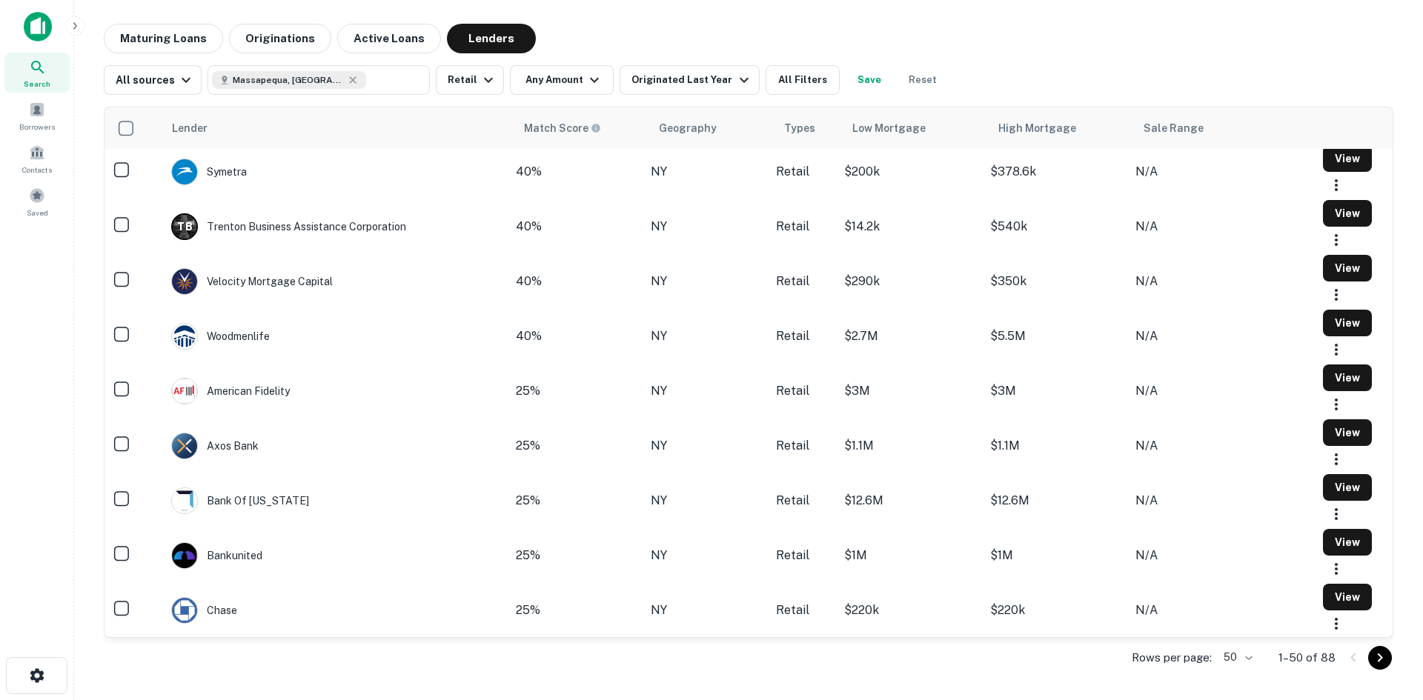
click at [277, 357] on td "Woodmenlife" at bounding box center [220, 337] width 113 height 42
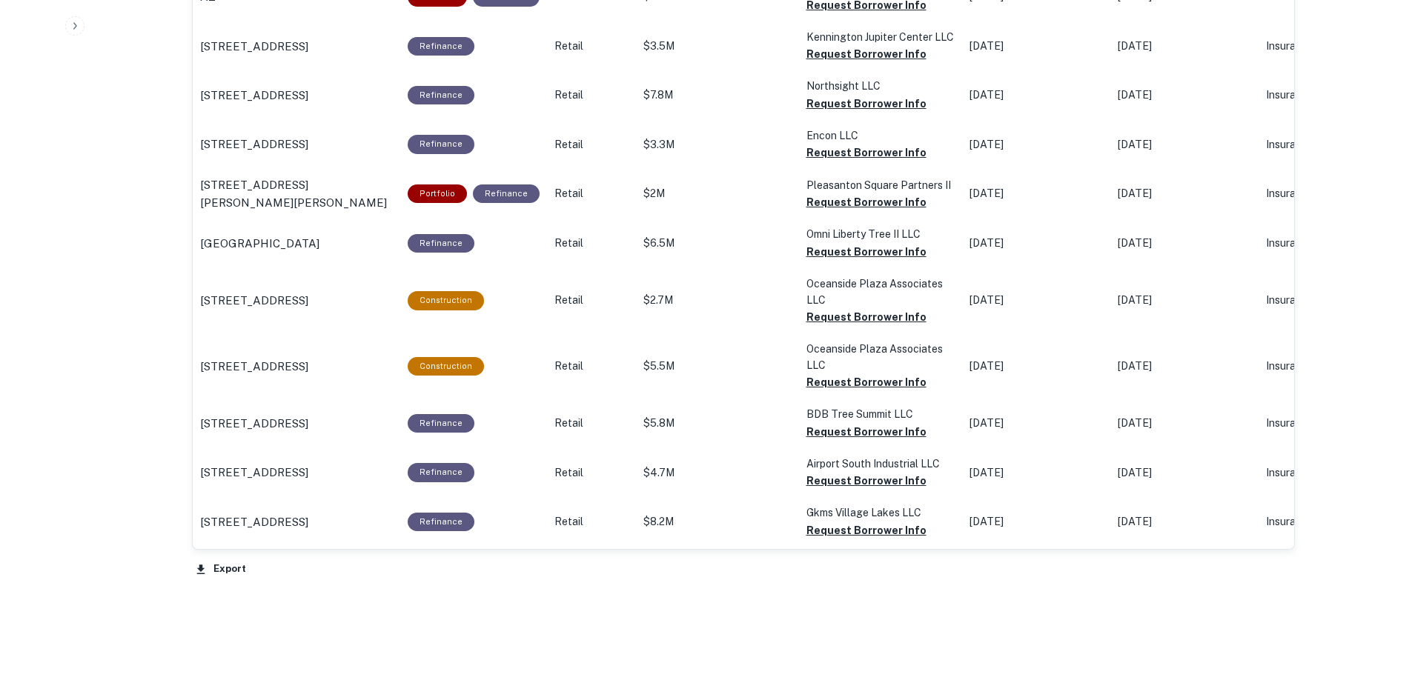
scroll to position [1038, 0]
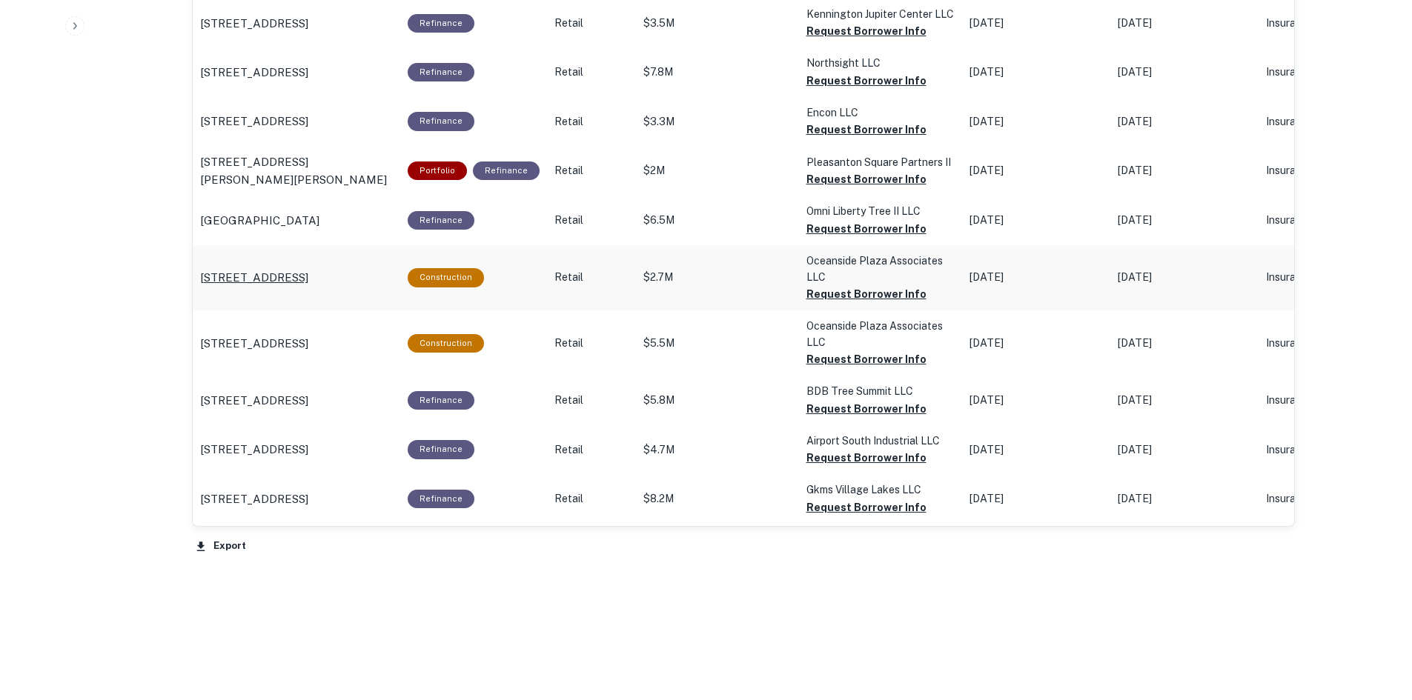
click at [291, 287] on p "[STREET_ADDRESS]" at bounding box center [254, 278] width 108 height 18
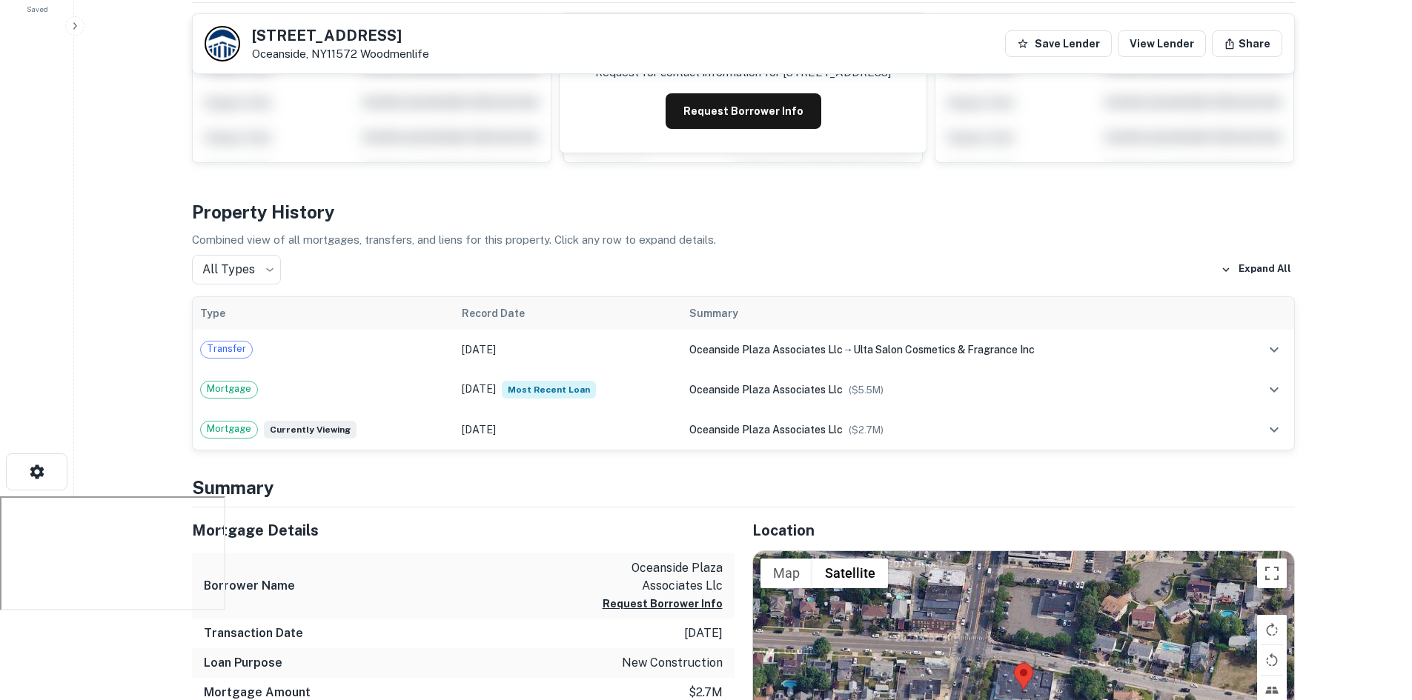
scroll to position [222, 0]
